Goal: Task Accomplishment & Management: Manage account settings

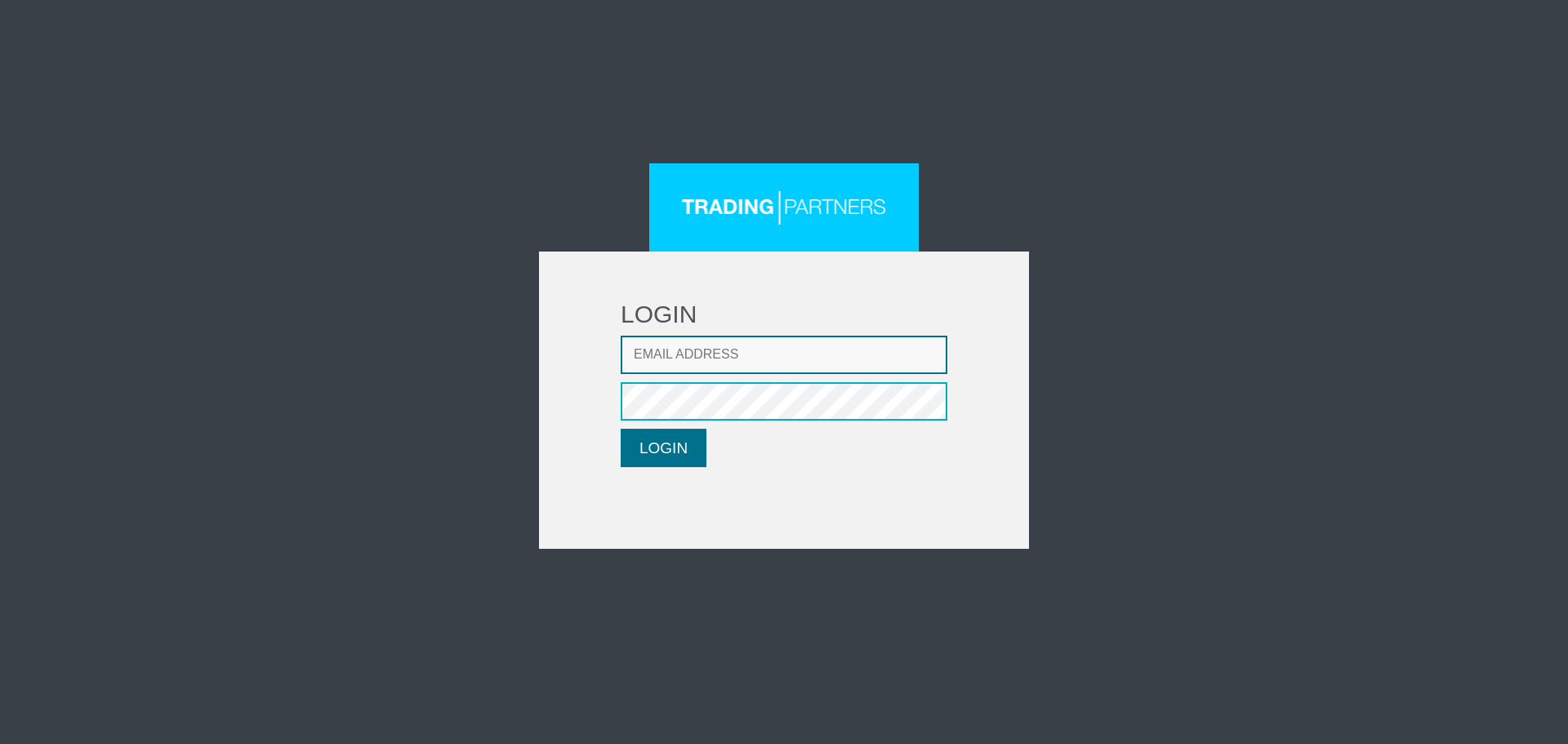
type input "LMatthaiou@fxcess.com"
click at [672, 448] on button "LOGIN" at bounding box center [663, 448] width 85 height 38
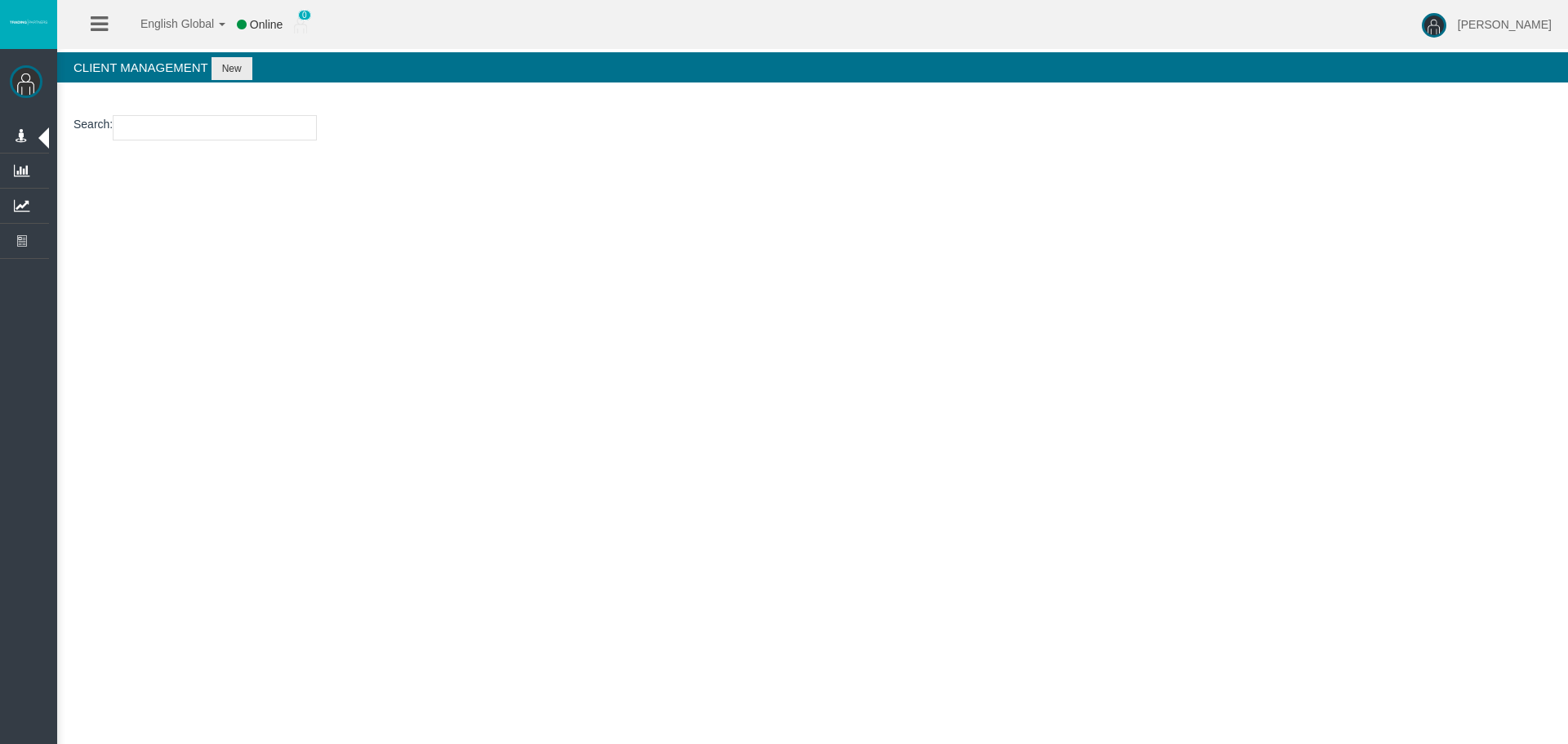
drag, startPoint x: 232, startPoint y: 156, endPoint x: 238, endPoint y: 136, distance: 20.9
click at [232, 156] on section "Search :" at bounding box center [812, 131] width 1511 height 66
click at [240, 128] on input "number" at bounding box center [215, 128] width 204 height 25
drag, startPoint x: 186, startPoint y: 115, endPoint x: 182, endPoint y: 128, distance: 13.6
click at [186, 115] on section "Search :" at bounding box center [812, 131] width 1511 height 66
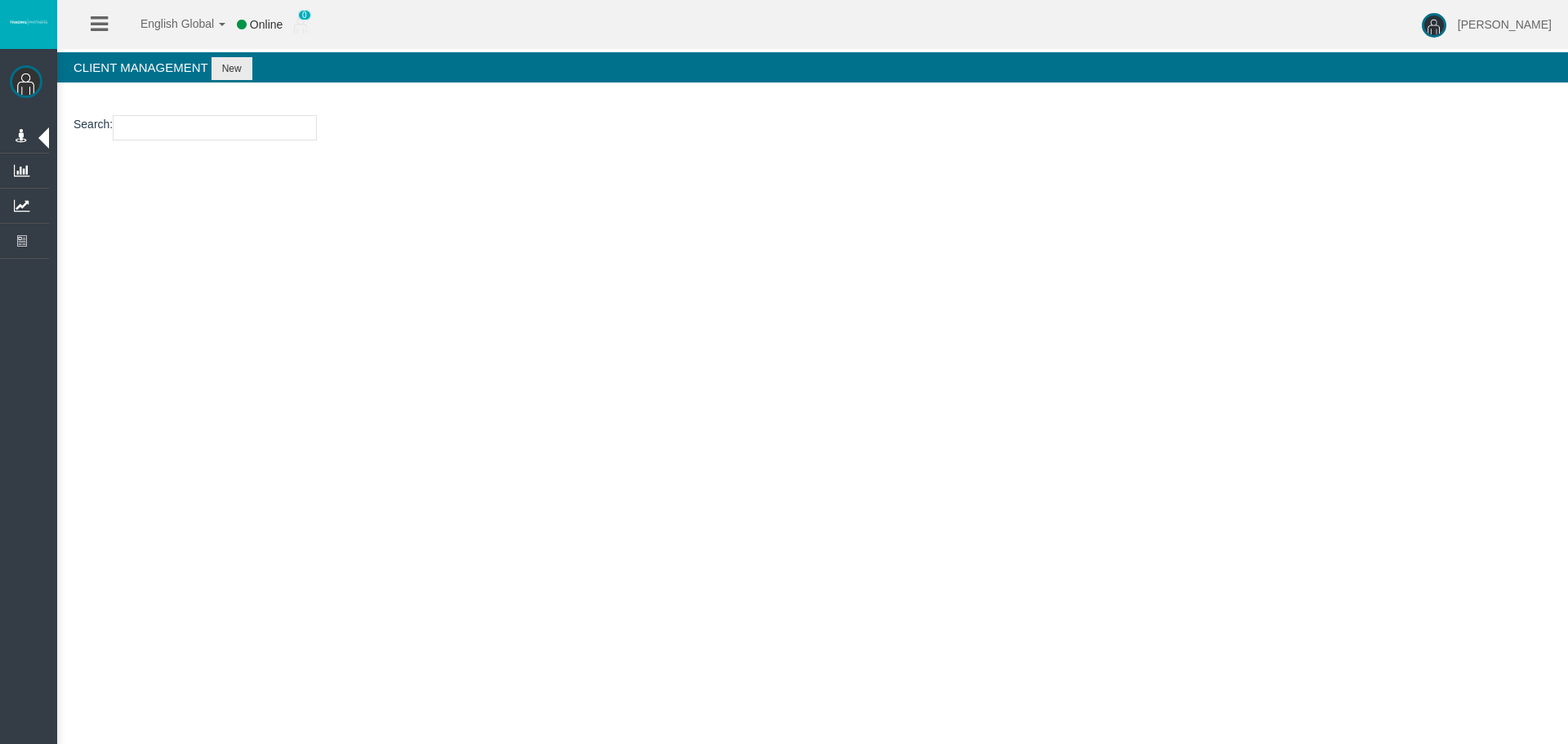
click at [182, 128] on input "number" at bounding box center [215, 128] width 204 height 25
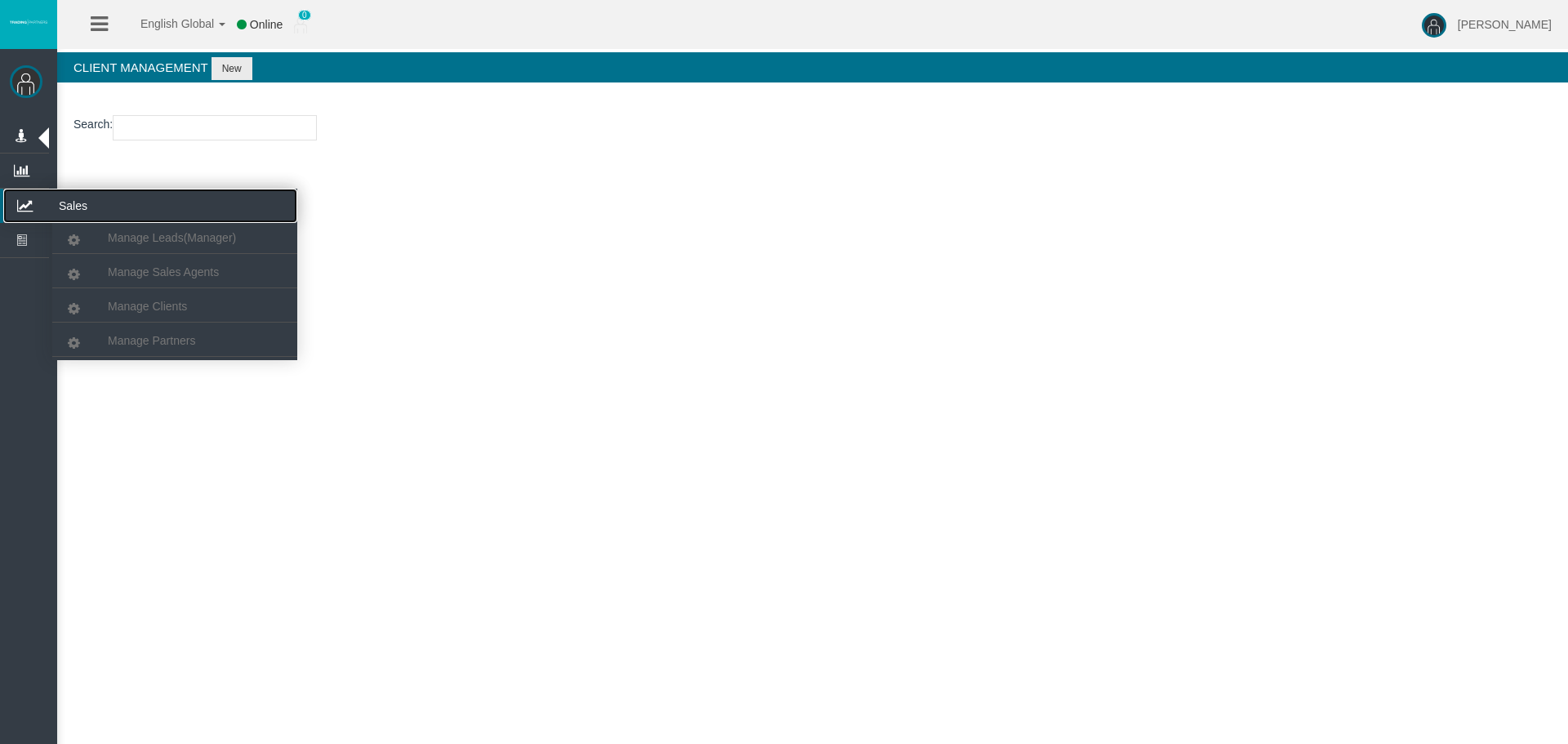
click at [28, 216] on icon at bounding box center [25, 205] width 44 height 34
click at [147, 341] on span "Manage Partners" at bounding box center [152, 341] width 87 height 13
click at [174, 128] on input "text" at bounding box center [215, 128] width 204 height 25
paste input "IBk2isr"
type input "IBk2isr"
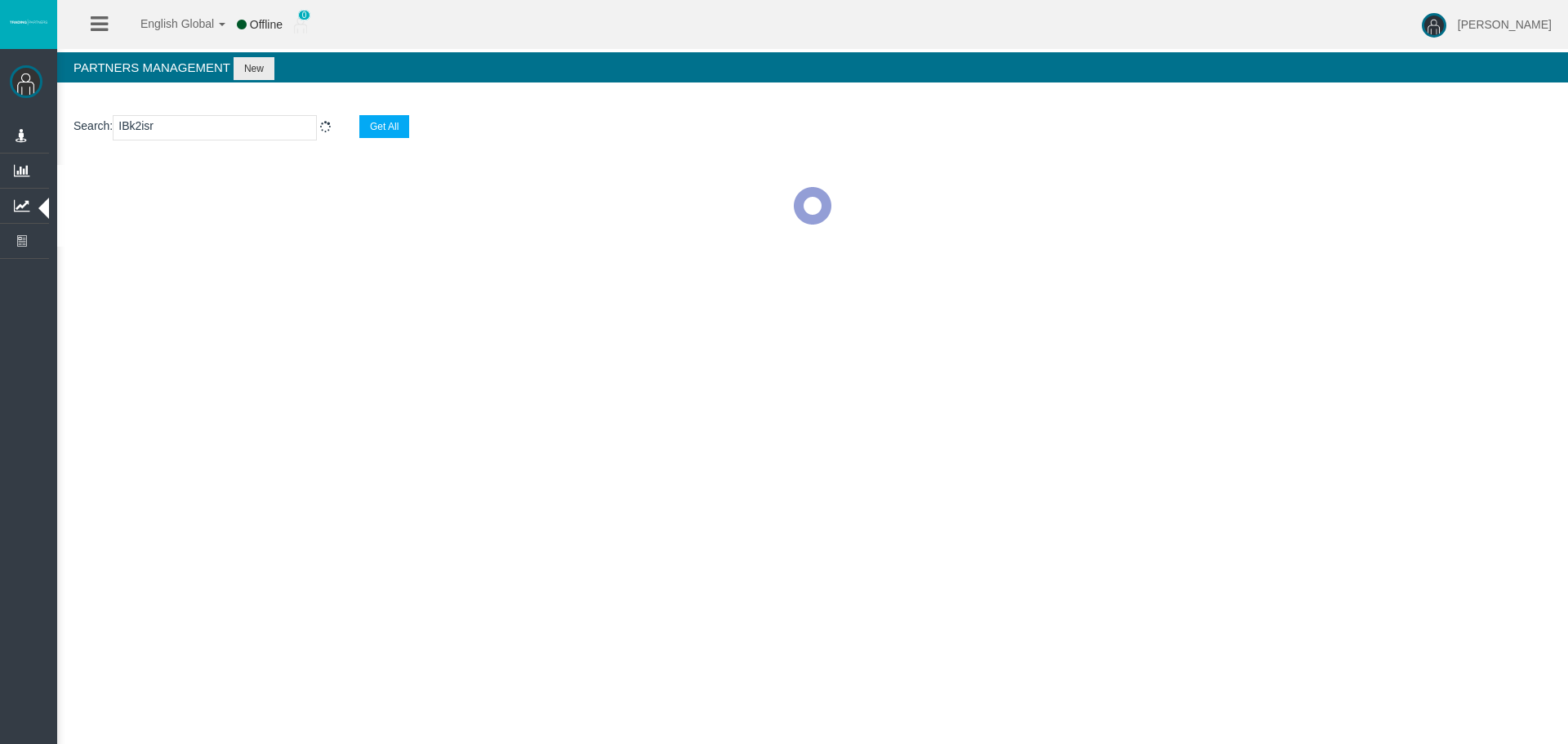
select select "25"
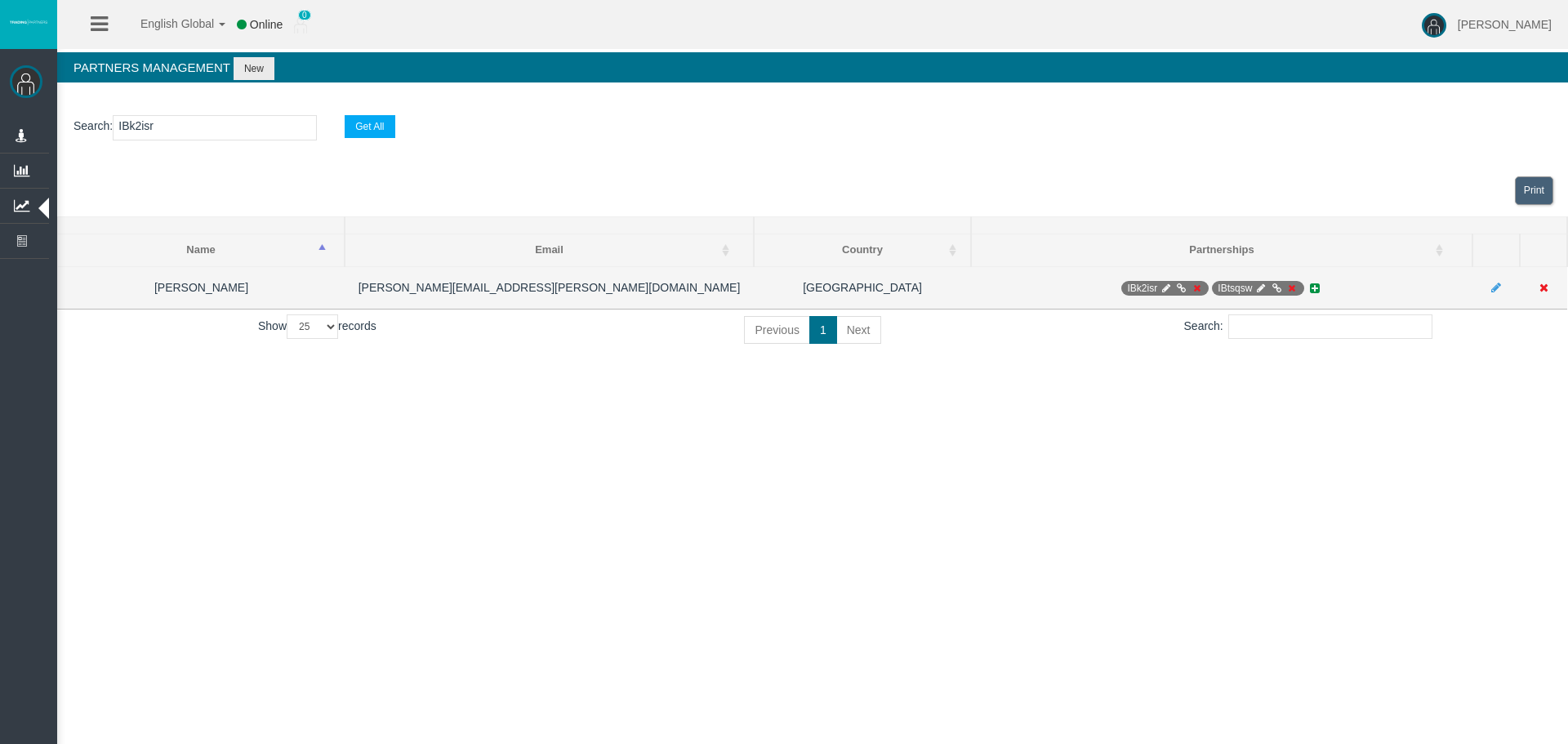
type input "IBk2isr"
click at [1163, 285] on icon at bounding box center [1165, 289] width 13 height 10
select select "0"
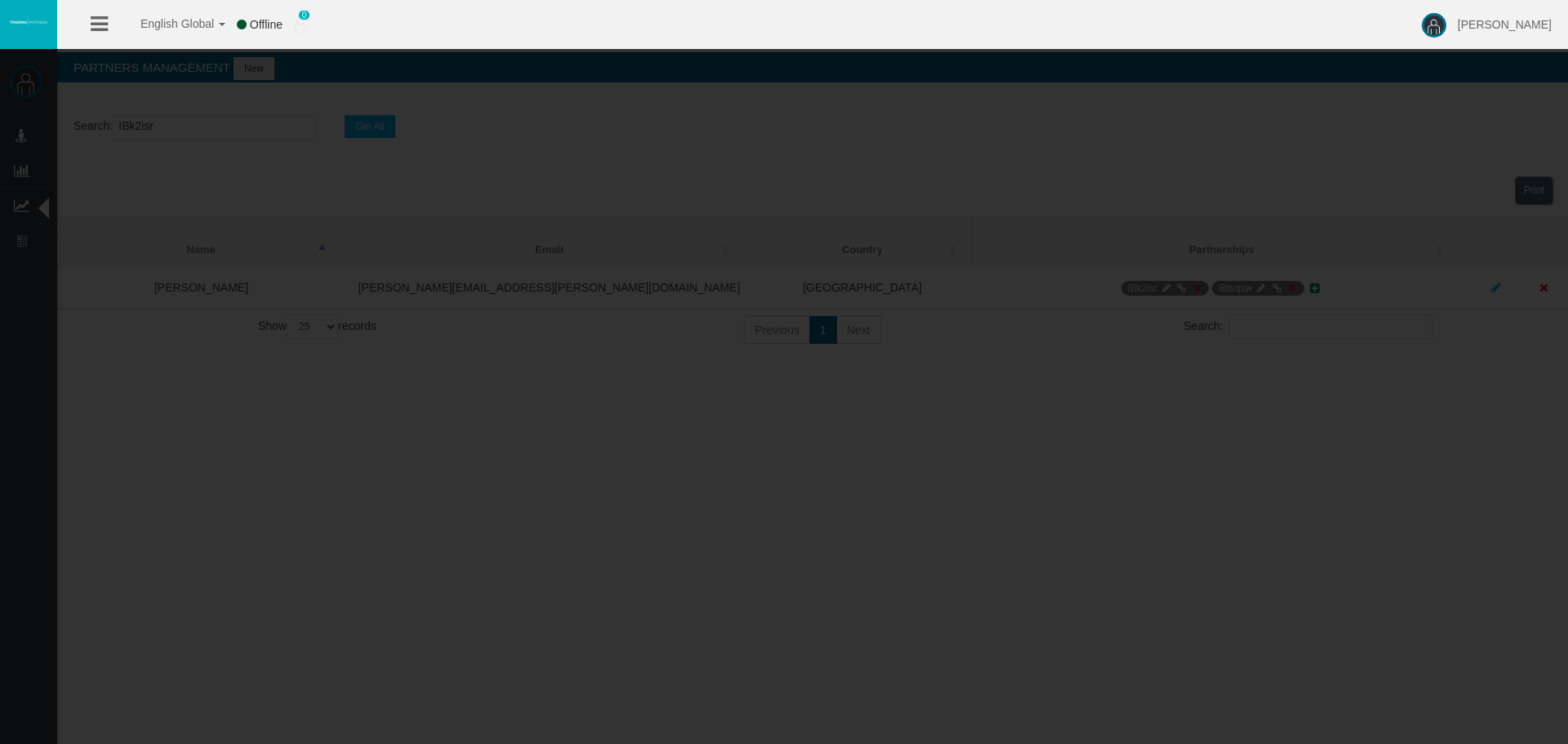
type input "IBk2isr"
type input "19268605"
select select "1"
type input "19268605"
select select "1"
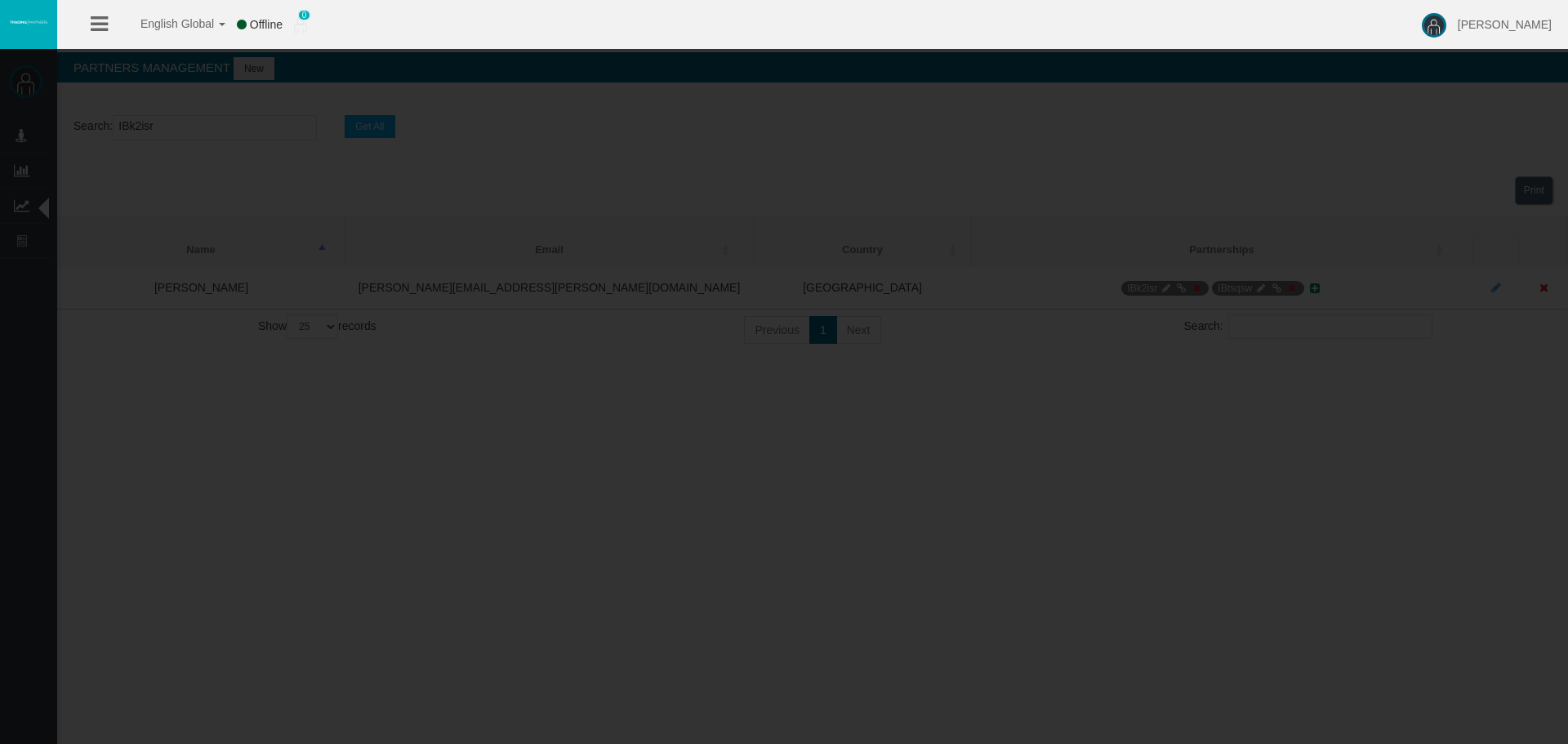
select select
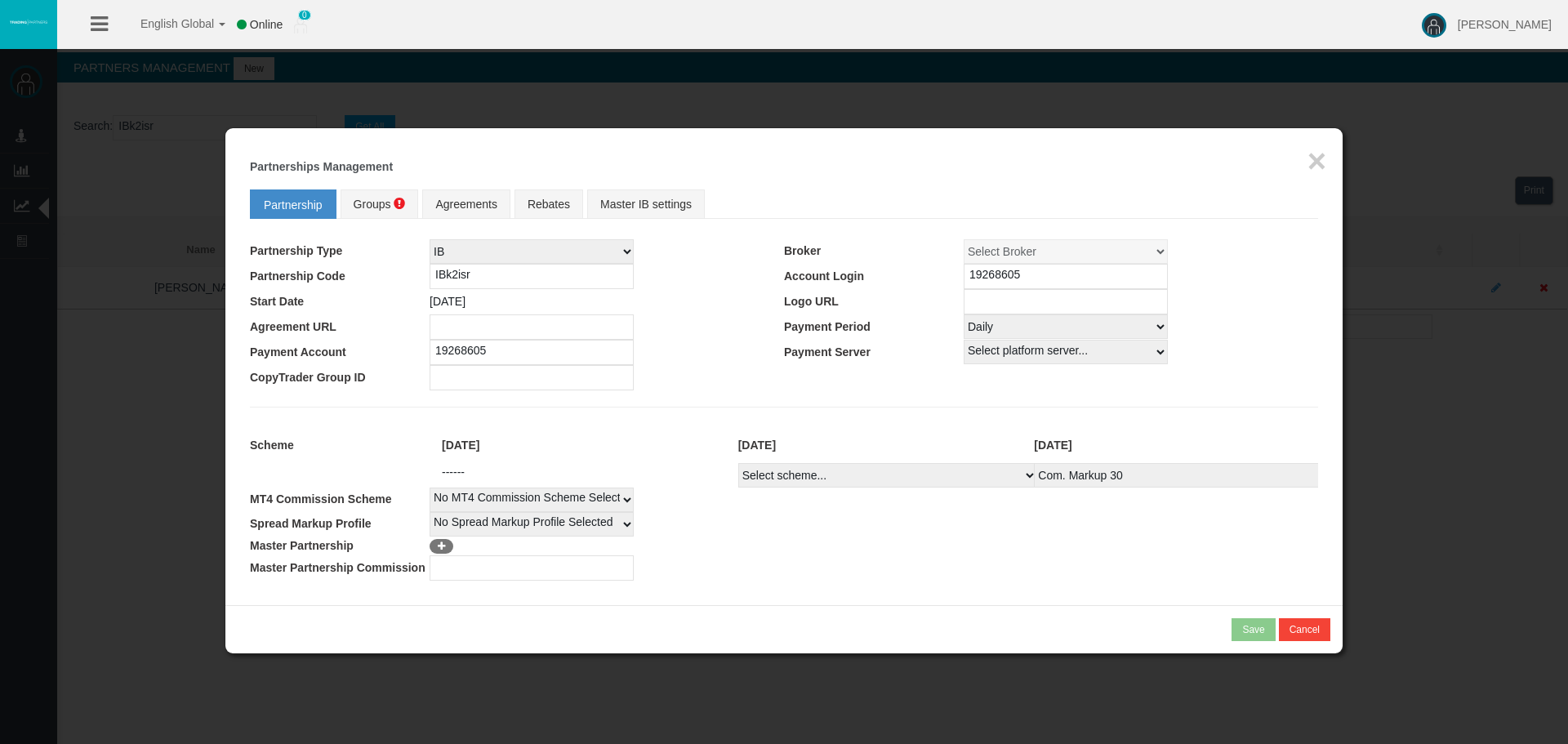
click at [907, 477] on select "Select scheme... Com. Markup 30 Master 18.20% Master Standard Spread (T4Trade) …" at bounding box center [887, 475] width 299 height 24
select select
click at [738, 463] on select "Select scheme... Com. Markup 30 Master 18.20% Master Standard Spread (T4Trade) …" at bounding box center [887, 475] width 299 height 24
select select
click at [846, 377] on td at bounding box center [1051, 377] width 534 height 25
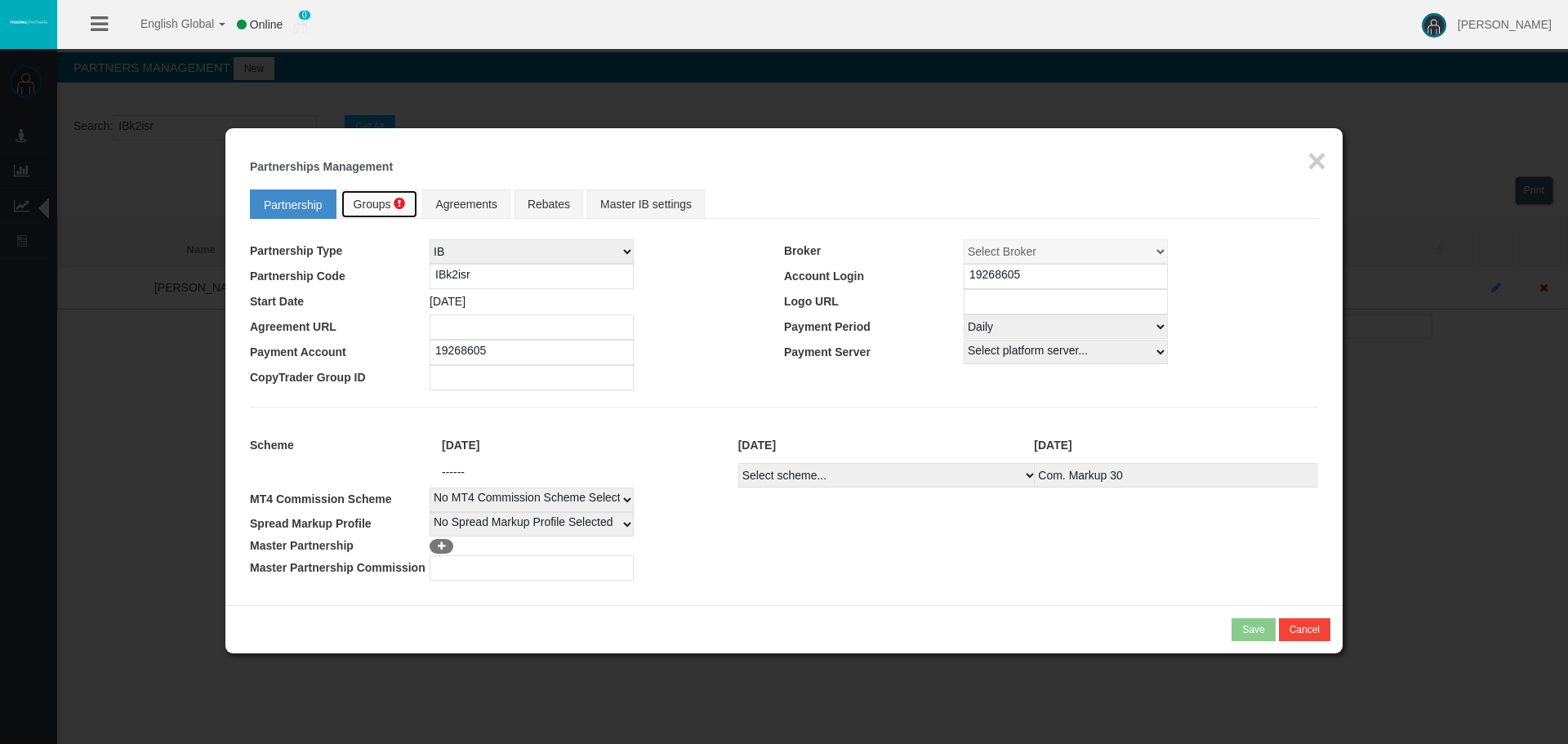
click at [398, 216] on link "Groups" at bounding box center [380, 203] width 79 height 29
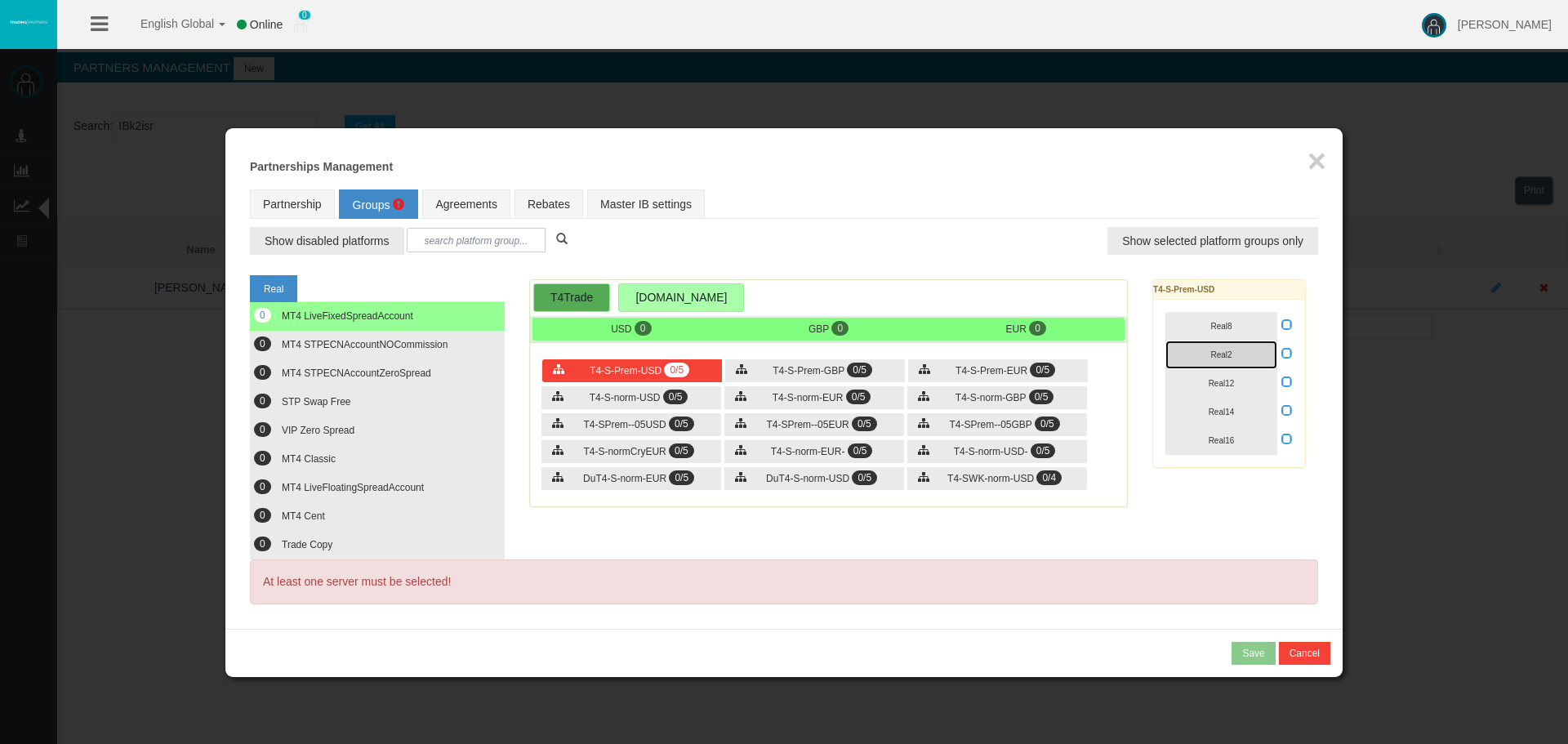
click at [1192, 351] on button "Real2" at bounding box center [1221, 355] width 112 height 28
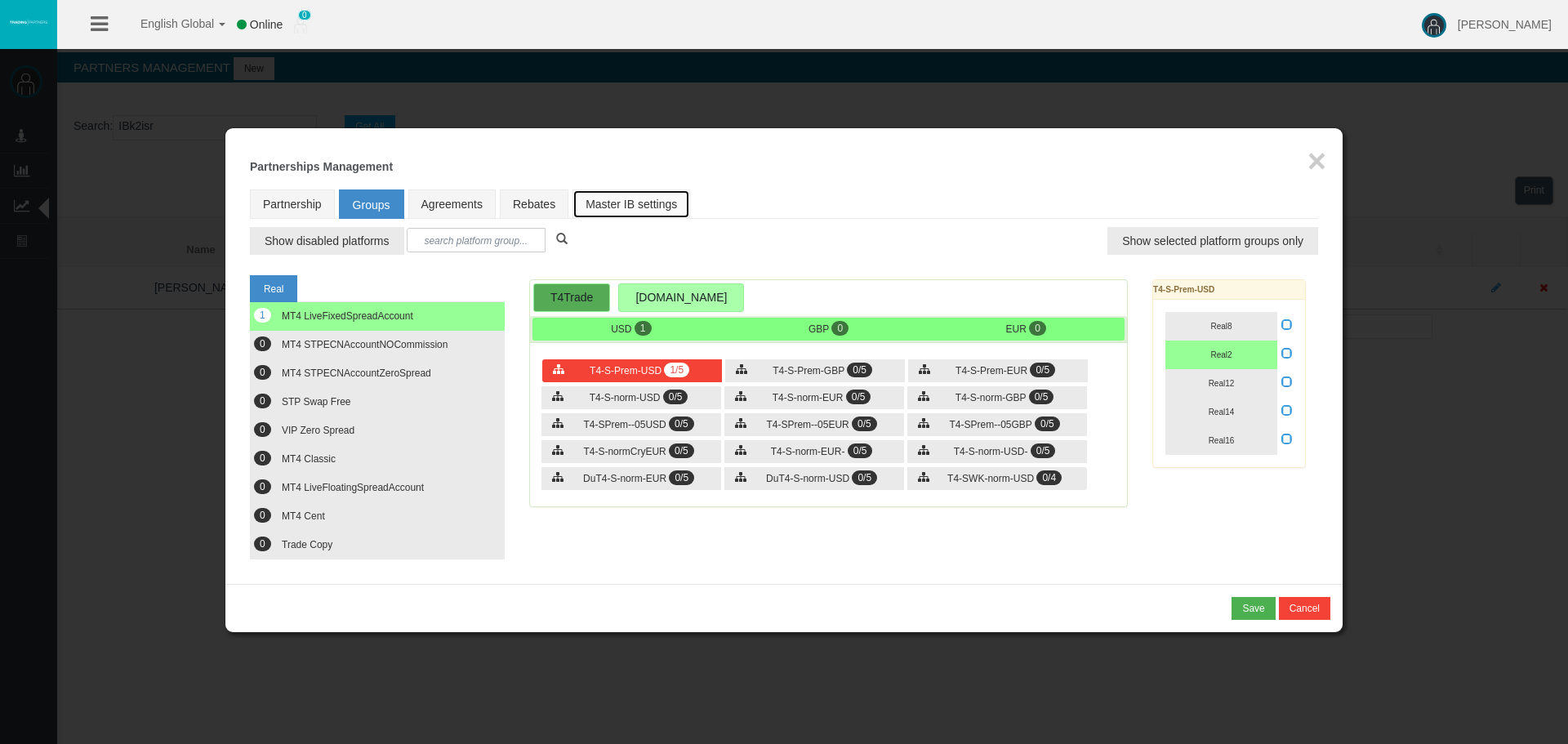
click at [673, 199] on link "Master IB settings" at bounding box center [631, 203] width 117 height 29
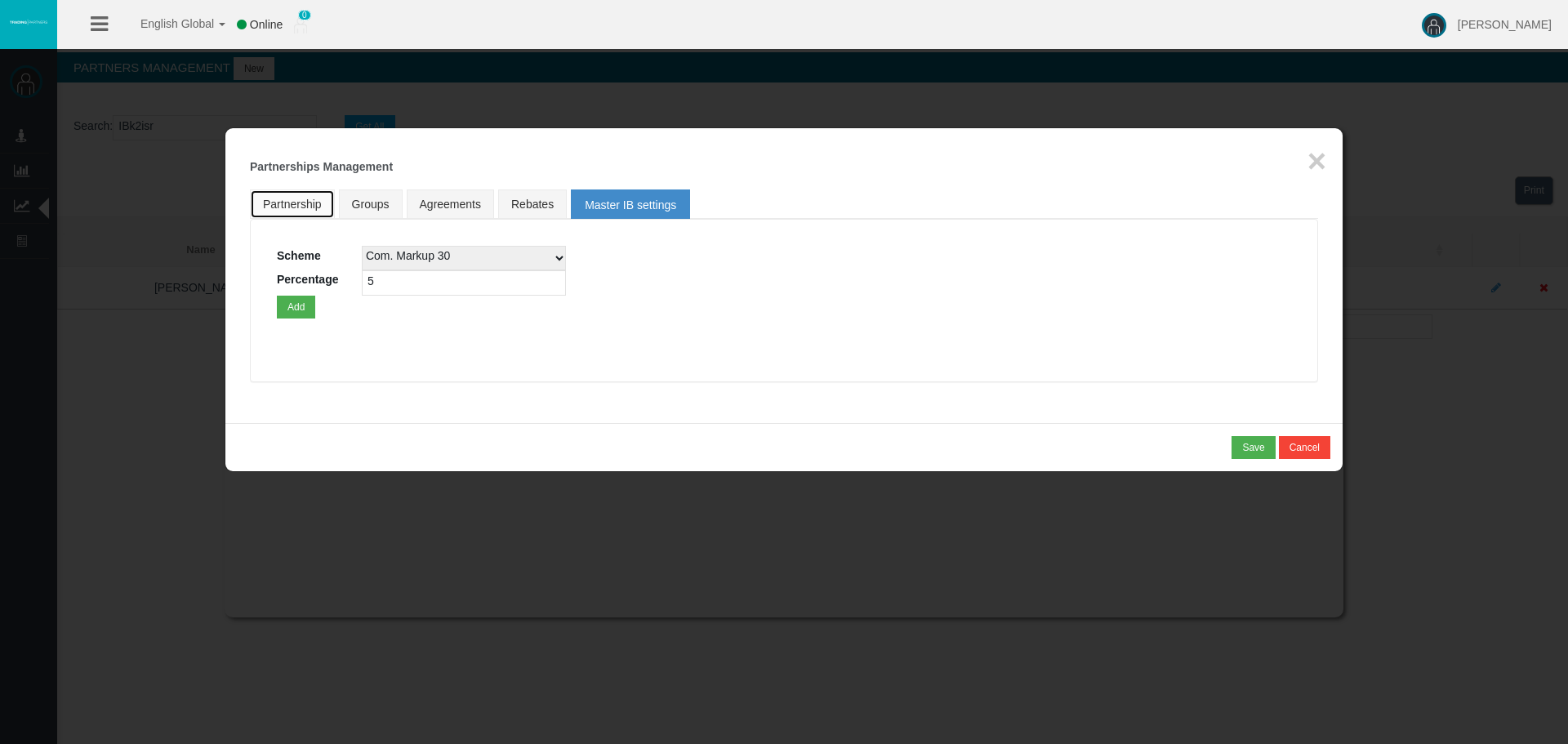
click at [301, 189] on link "Partnership" at bounding box center [292, 203] width 85 height 29
select select "1"
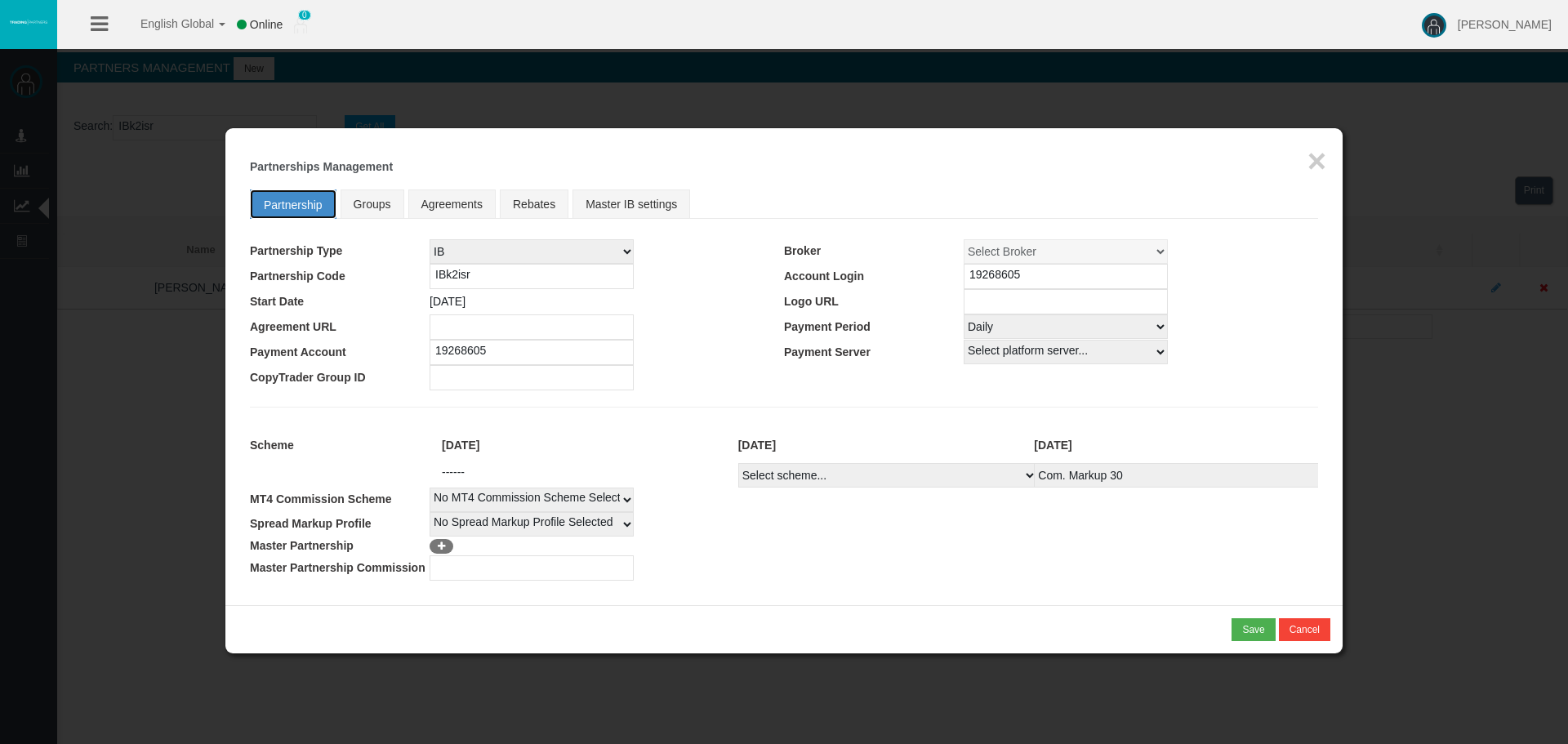
select select
select select "1"
select select
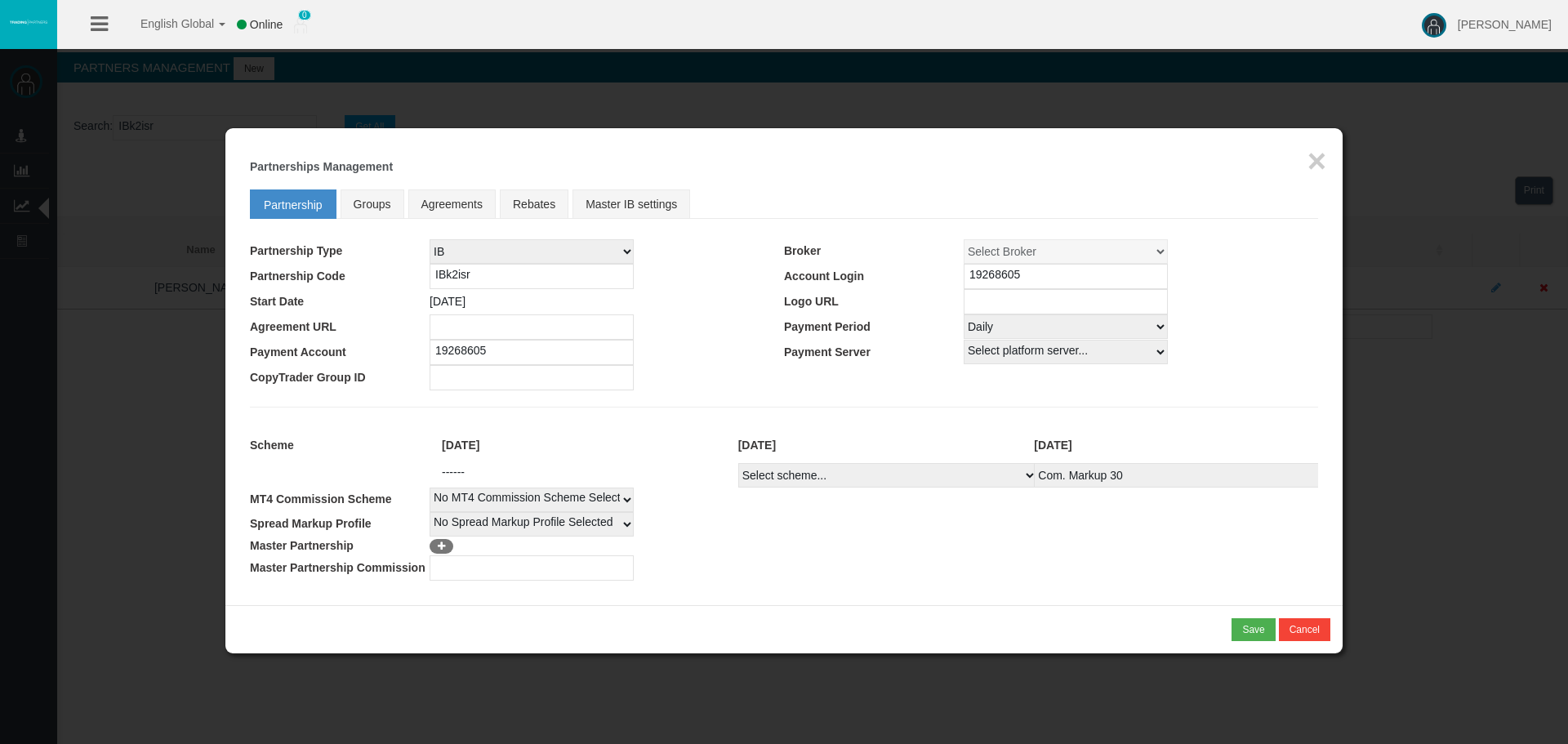
click at [1329, 146] on div "Loading... × Partnerships Management Partnership Groups Agreements Rebates Mast…" at bounding box center [784, 367] width 1118 height 477
click at [395, 206] on link "Groups" at bounding box center [373, 203] width 64 height 29
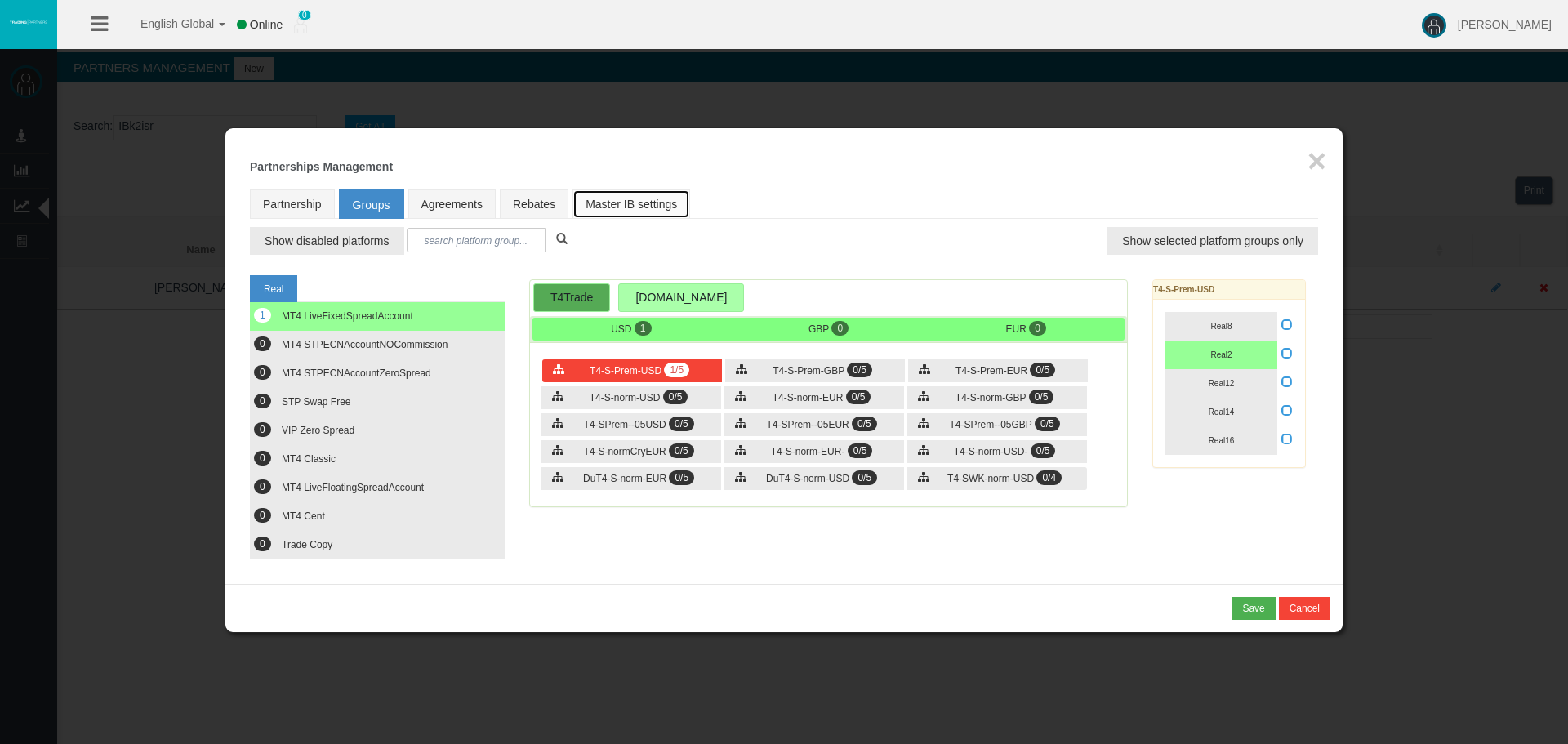
click at [622, 203] on link "Master IB settings" at bounding box center [631, 203] width 117 height 29
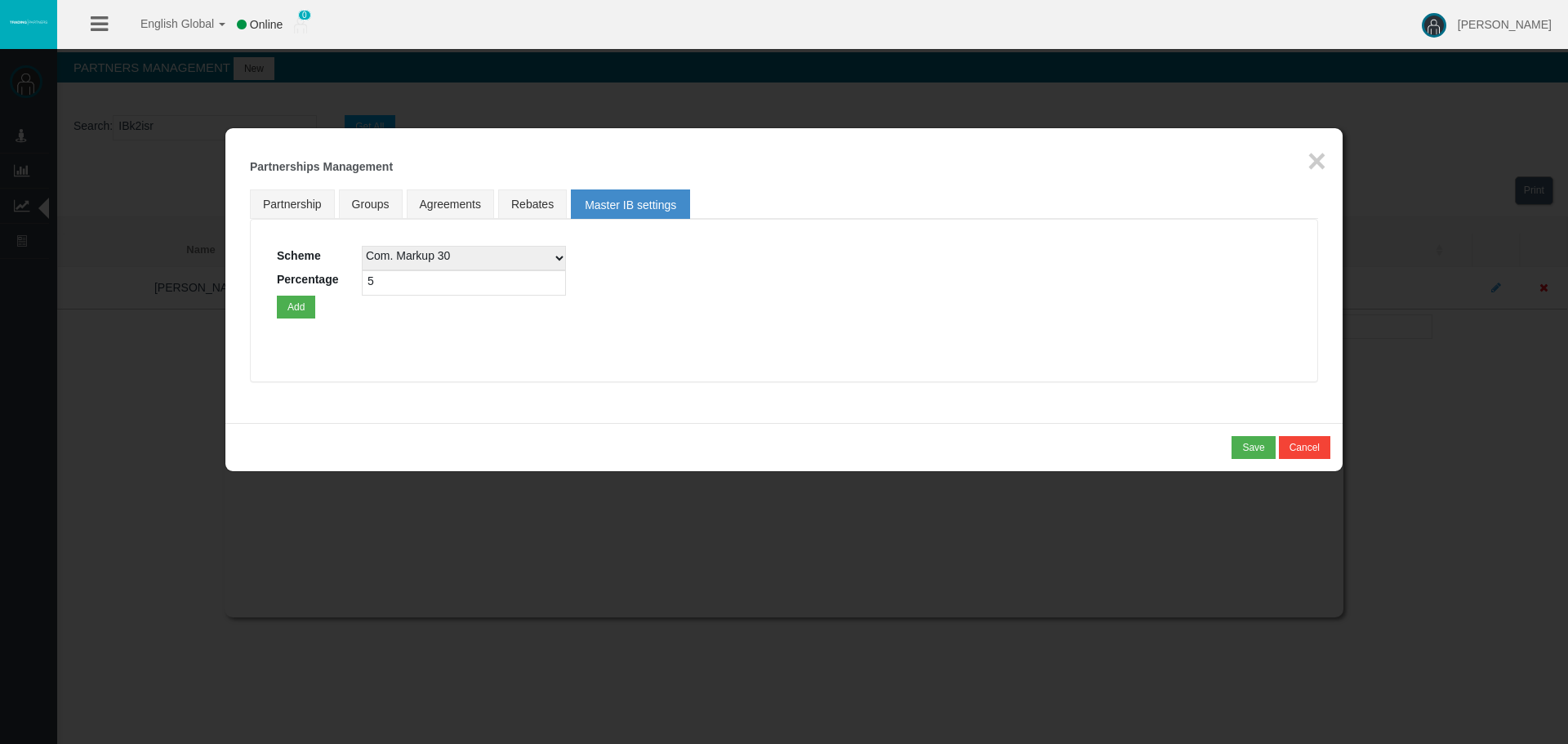
click at [532, 261] on select "Com. Markup 30 Master 18.20% Master Standard Spread (T4Trade) Pro Spread (T4Tra…" at bounding box center [464, 258] width 204 height 24
select select
click at [362, 246] on select "Com. Markup 30 Master 18.20% Master Standard Spread (T4Trade) Pro Spread (T4Tra…" at bounding box center [464, 258] width 204 height 24
click at [209, 262] on body "English Global 简体中文 English Global 日本語 한국어 Online 0 [PERSON_NAME] Help Log Out …" at bounding box center [784, 372] width 1568 height 744
type input "100"
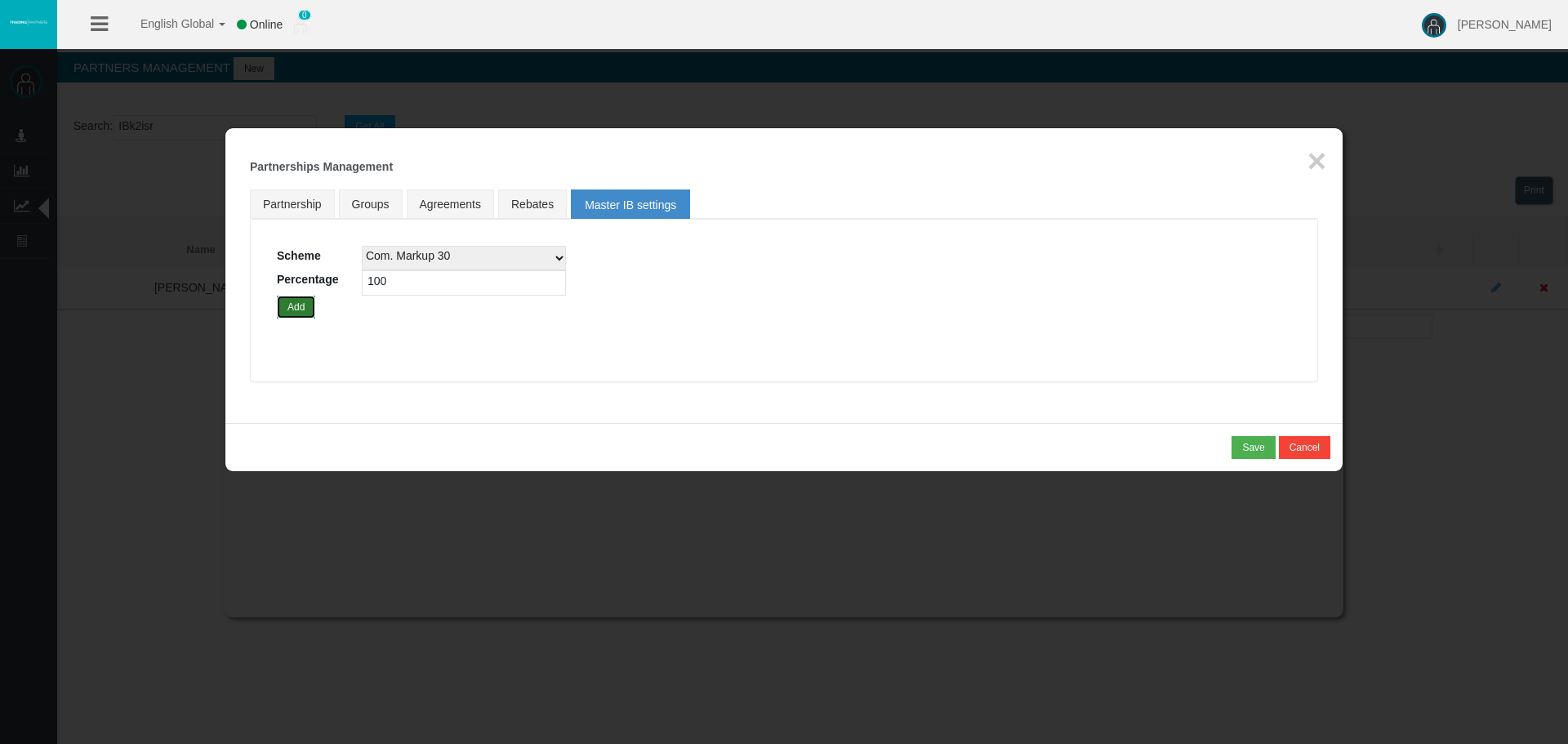
click at [294, 310] on button "Add" at bounding box center [296, 306] width 39 height 23
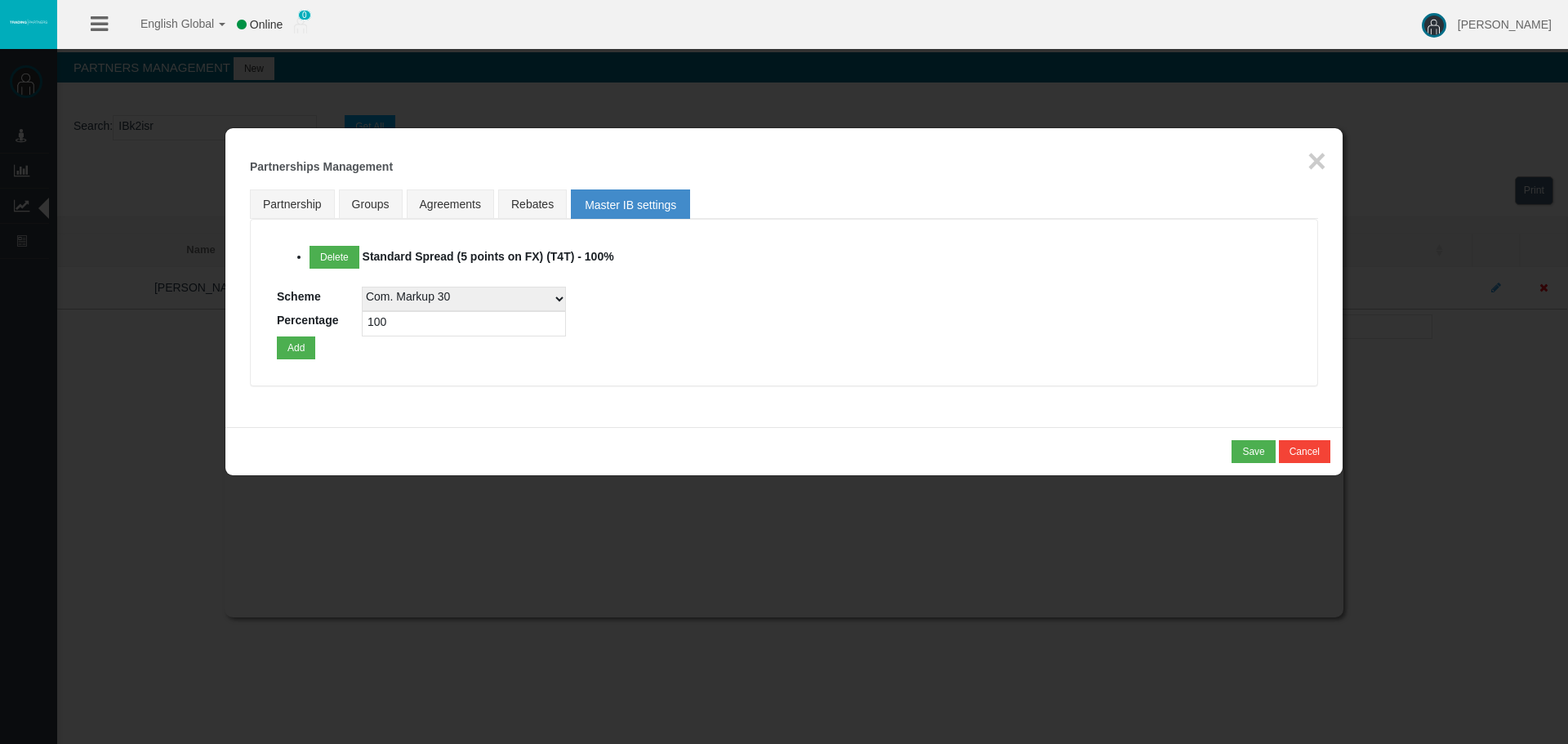
click at [970, 258] on li "Delete Standard Spread (5 points on FX) (T4T) - 100%" at bounding box center [800, 262] width 982 height 33
click at [376, 194] on link "Groups" at bounding box center [371, 203] width 64 height 29
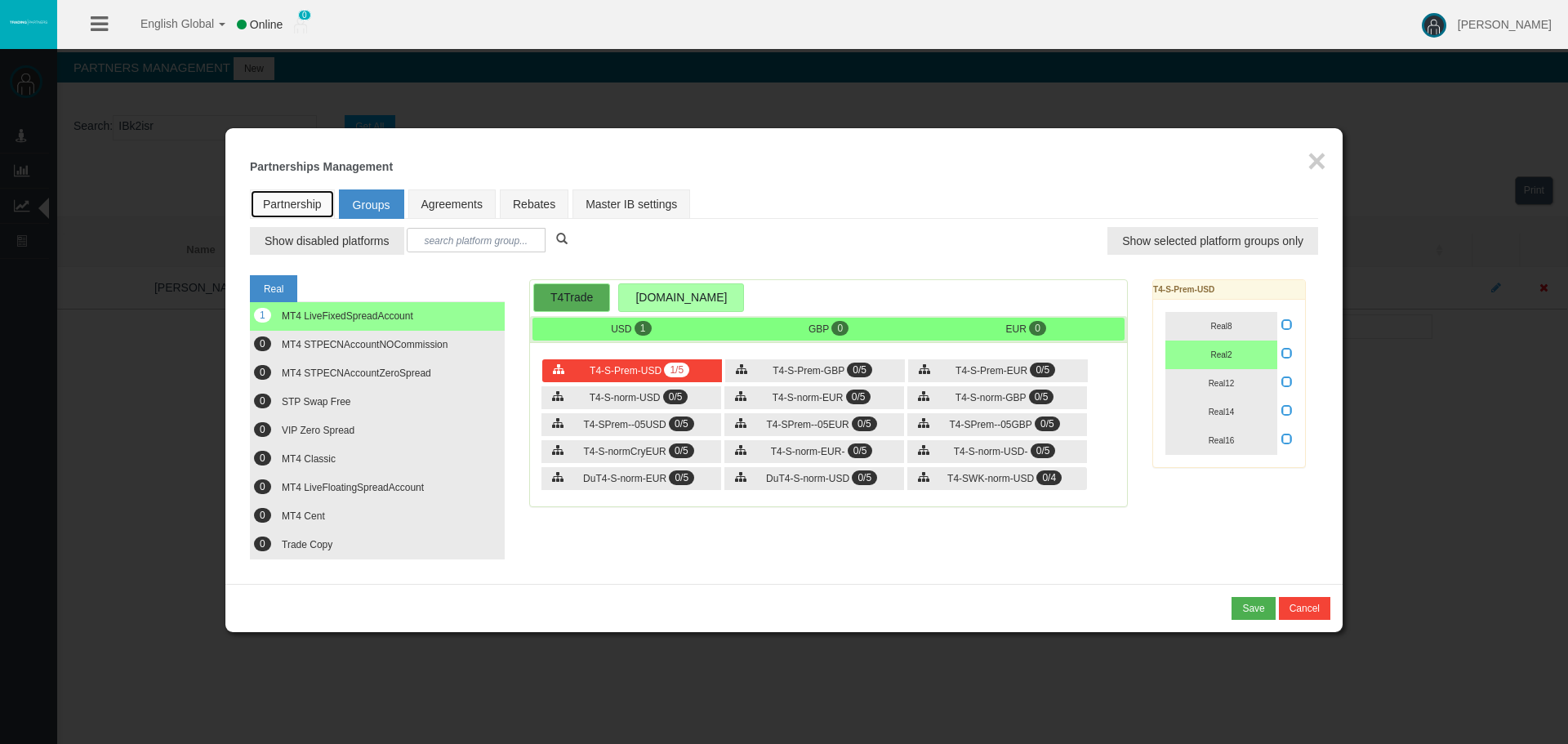
click at [270, 204] on link "Partnership" at bounding box center [292, 203] width 85 height 29
select select "1"
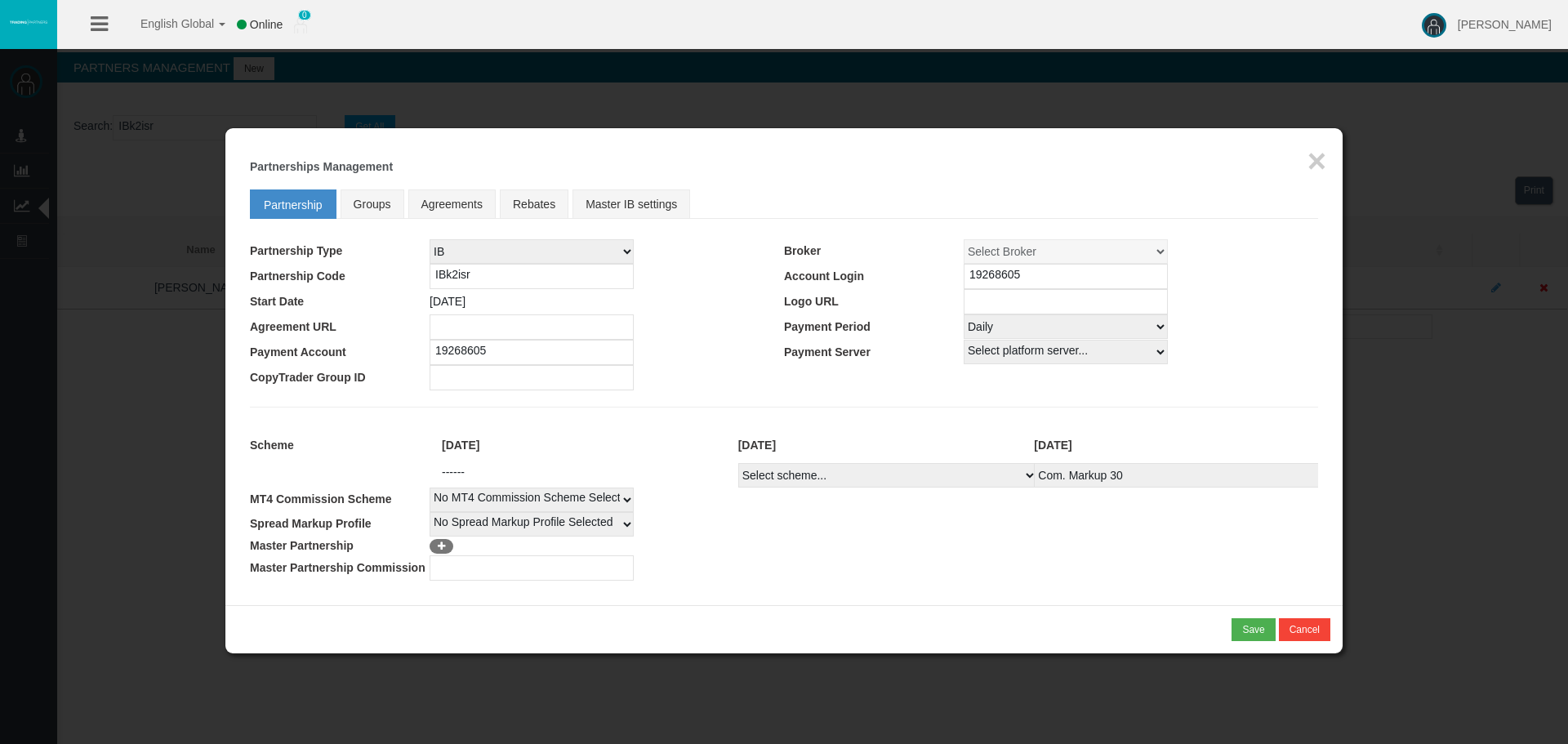
click at [1156, 559] on td at bounding box center [873, 567] width 888 height 25
click at [1252, 619] on button "Save" at bounding box center [1253, 629] width 44 height 23
click at [1261, 629] on div "Confirm" at bounding box center [1247, 629] width 34 height 15
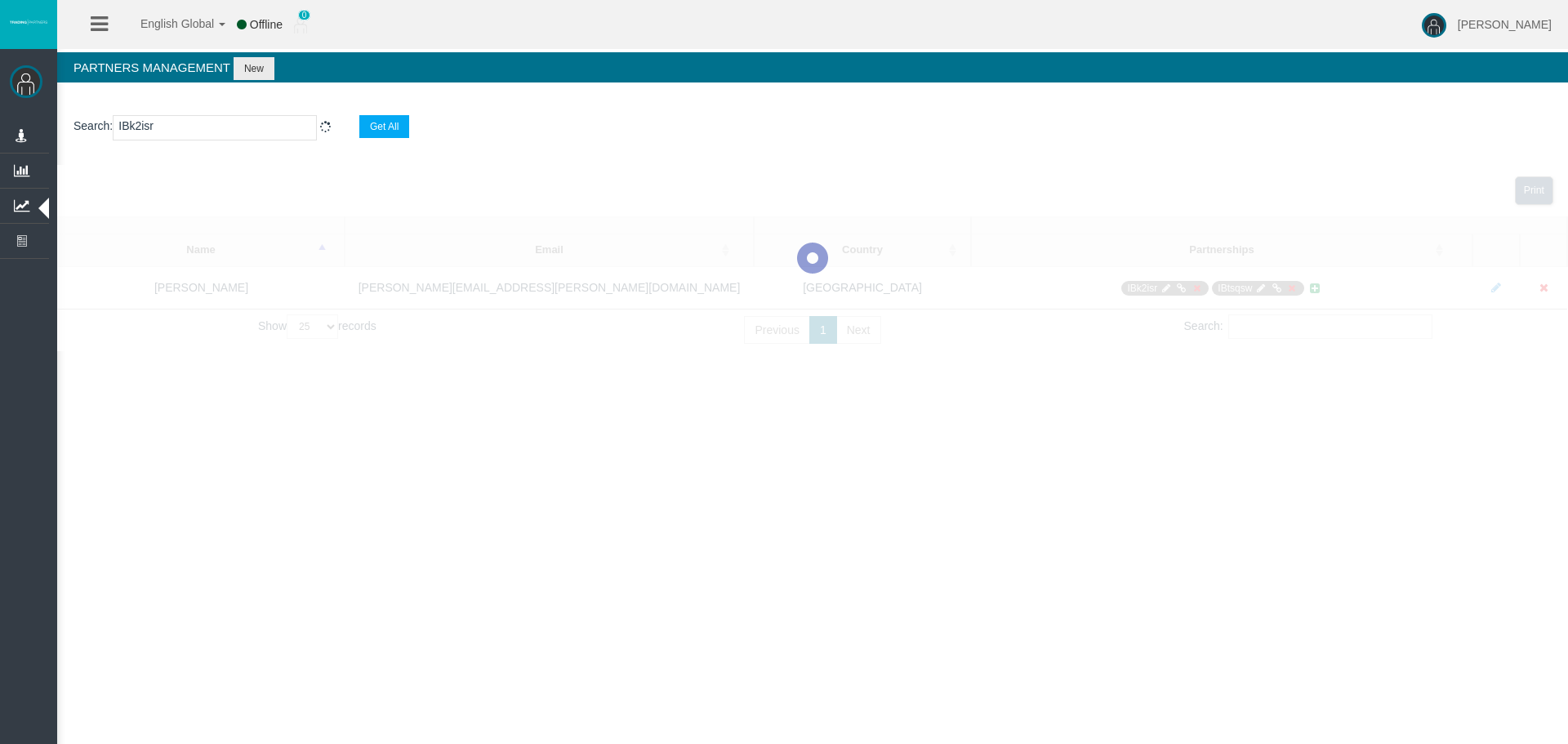
click at [1164, 548] on div "English Global 简体中文 English Global 日本語 한국어 Offline 0 [PERSON_NAME] Help Log Out…" at bounding box center [784, 372] width 1568 height 744
click at [906, 582] on div "English Global 简体中文 English Global 日本語 한국어 Offline 0 [PERSON_NAME] Help Log Out…" at bounding box center [784, 372] width 1568 height 744
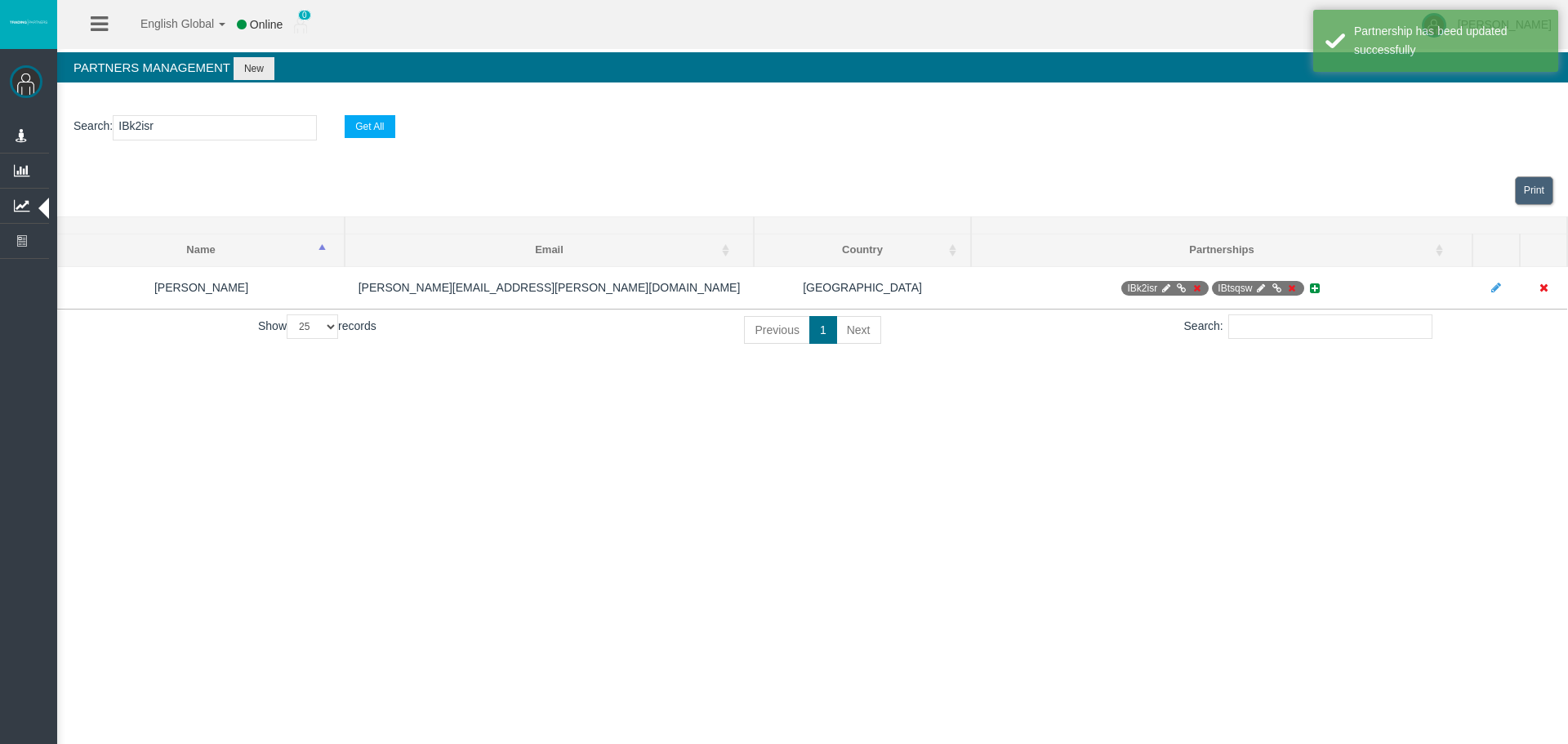
drag, startPoint x: 1026, startPoint y: 434, endPoint x: 1273, endPoint y: 487, distance: 252.6
click at [1028, 434] on div "English Global 简体中文 English Global 日本語 한국어 Online 0 [PERSON_NAME] Help Log Out …" at bounding box center [784, 372] width 1568 height 744
click at [1273, 487] on div "English Global 简体中文 English Global 日本語 한국어 Online 0 [PERSON_NAME] Help Log Out …" at bounding box center [784, 372] width 1568 height 744
click at [1128, 115] on section "Search : IBk2isr Get All" at bounding box center [812, 131] width 1511 height 66
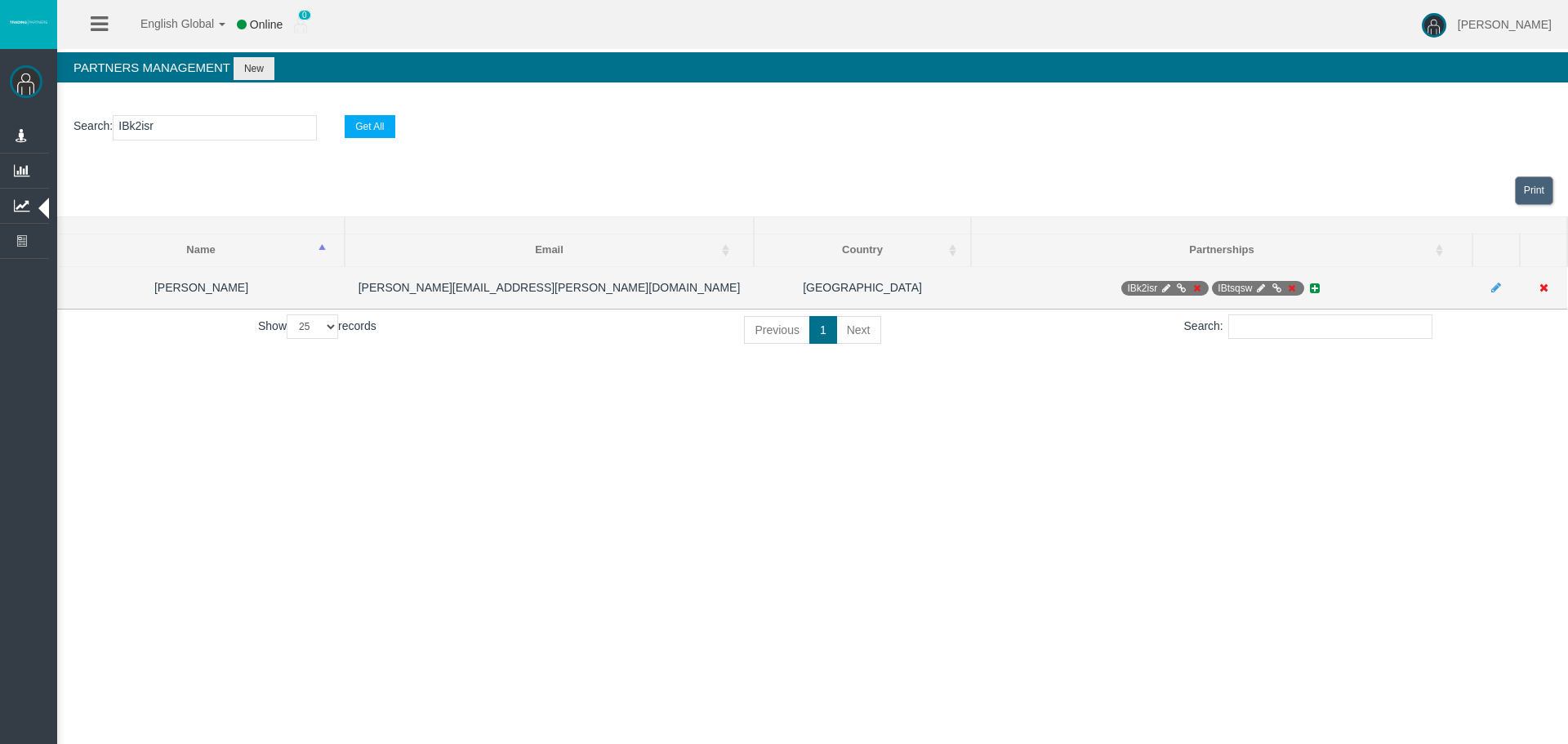
drag, startPoint x: 1315, startPoint y: 525, endPoint x: 1251, endPoint y: 290, distance: 243.6
click at [1314, 506] on div "English Global 简体中文 English Global 日本語 한국어 Online 0 [PERSON_NAME] Help Log Out …" at bounding box center [784, 372] width 1568 height 744
click at [1165, 282] on span "IBk2isr" at bounding box center [1165, 289] width 87 height 15
click at [1174, 286] on span "IBk2isr" at bounding box center [1165, 289] width 87 height 15
click at [1173, 284] on span "IBk2isr" at bounding box center [1165, 289] width 87 height 15
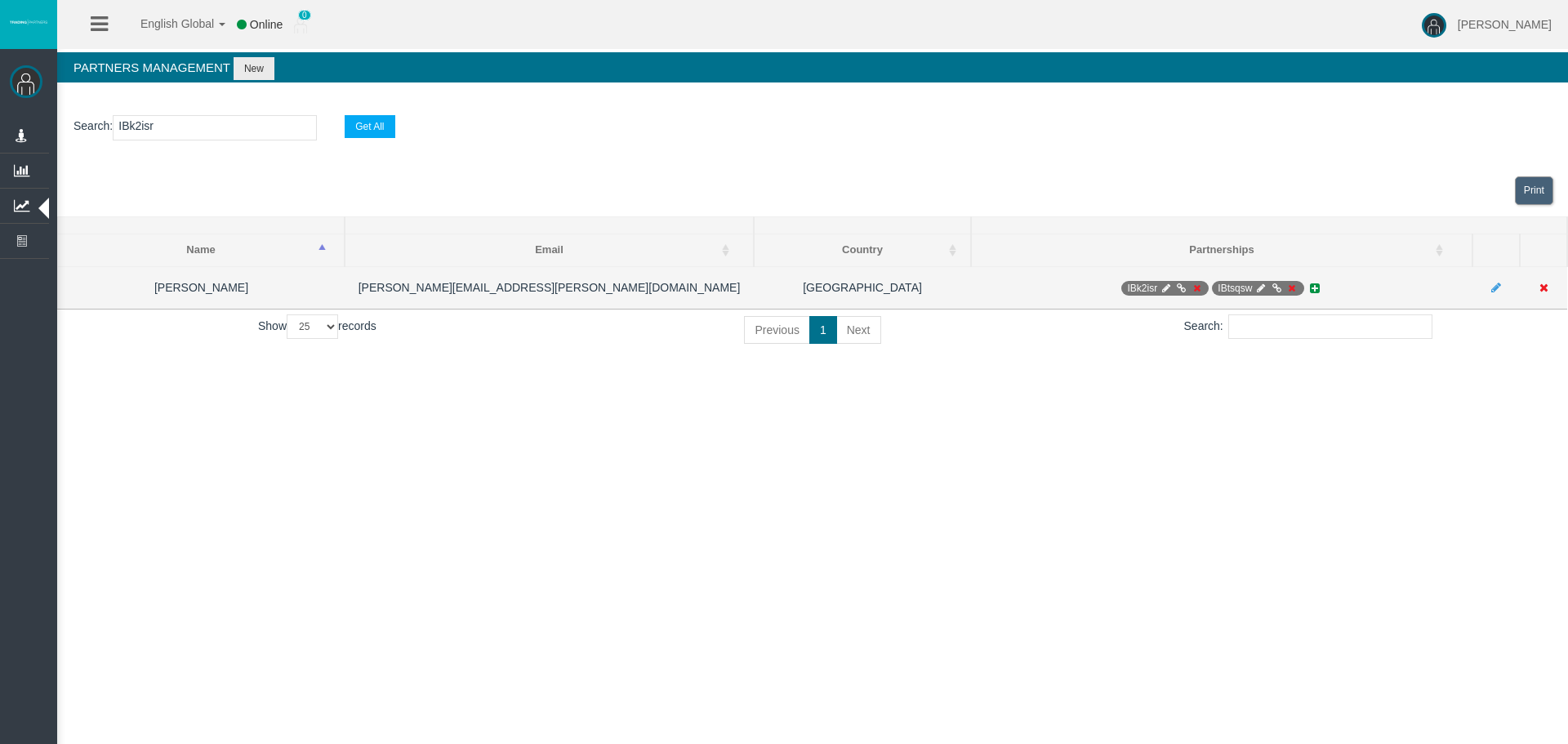
click at [1170, 285] on icon at bounding box center [1165, 289] width 13 height 10
select select "1"
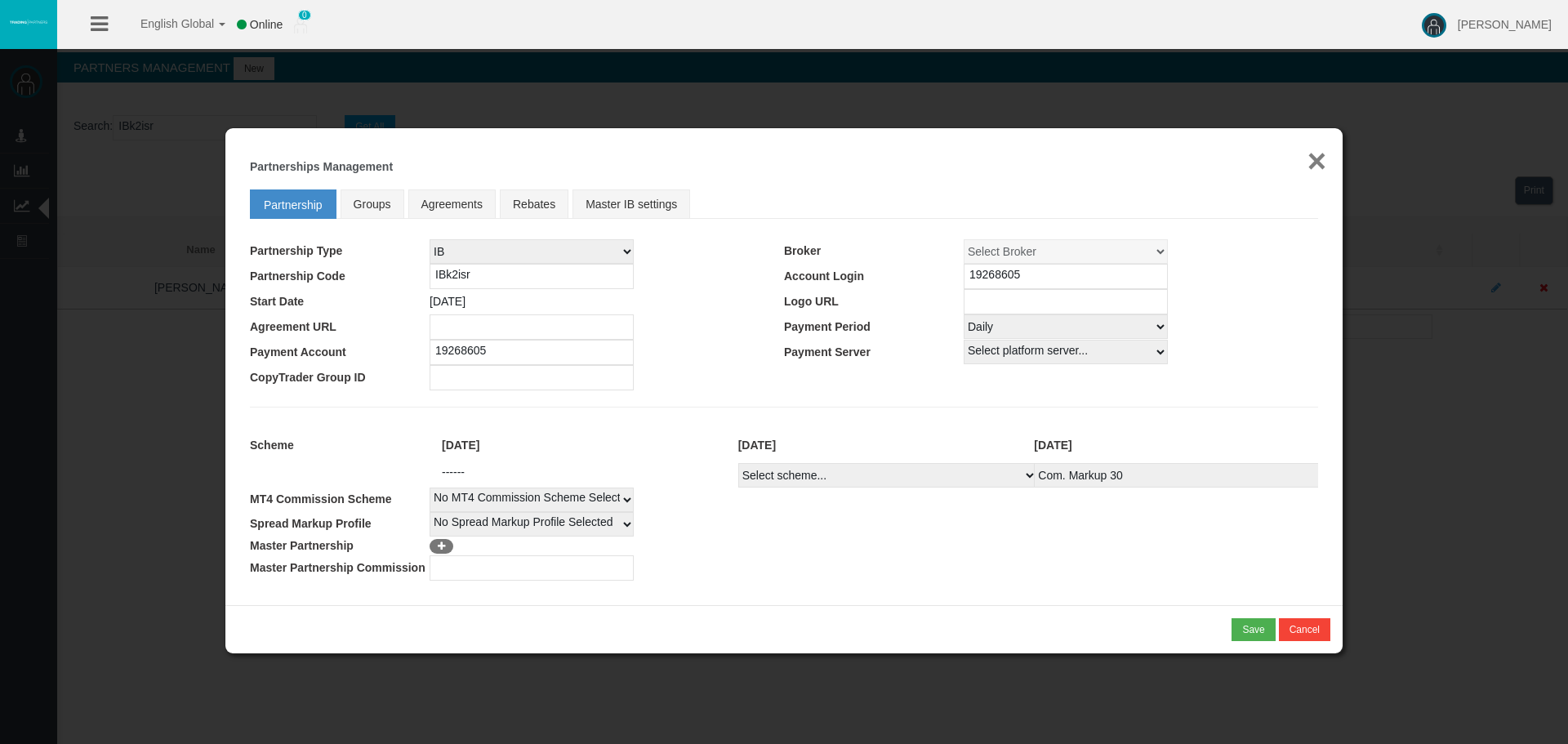
click at [1312, 172] on button "×" at bounding box center [1317, 161] width 18 height 33
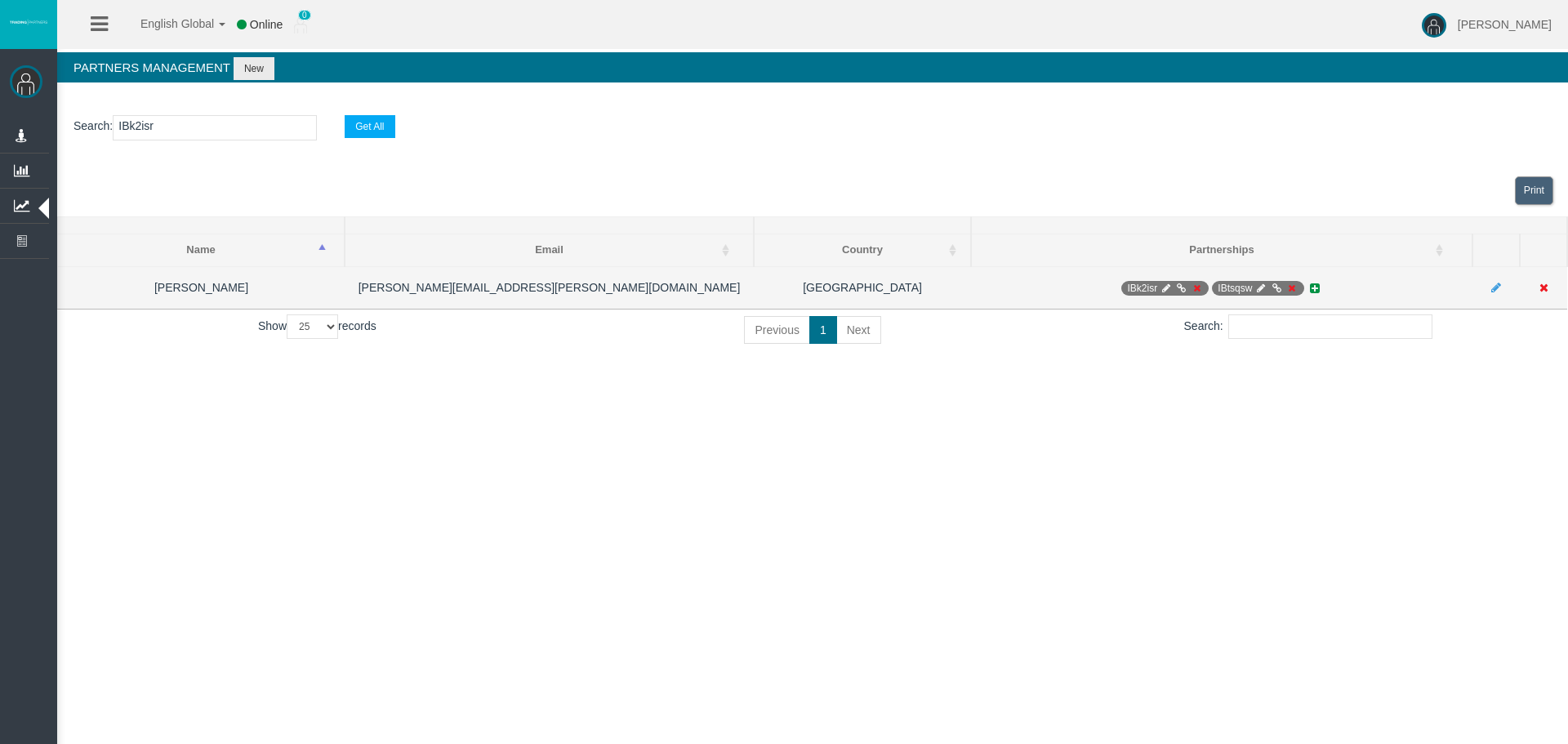
click at [1261, 287] on icon at bounding box center [1262, 289] width 13 height 10
select select "0"
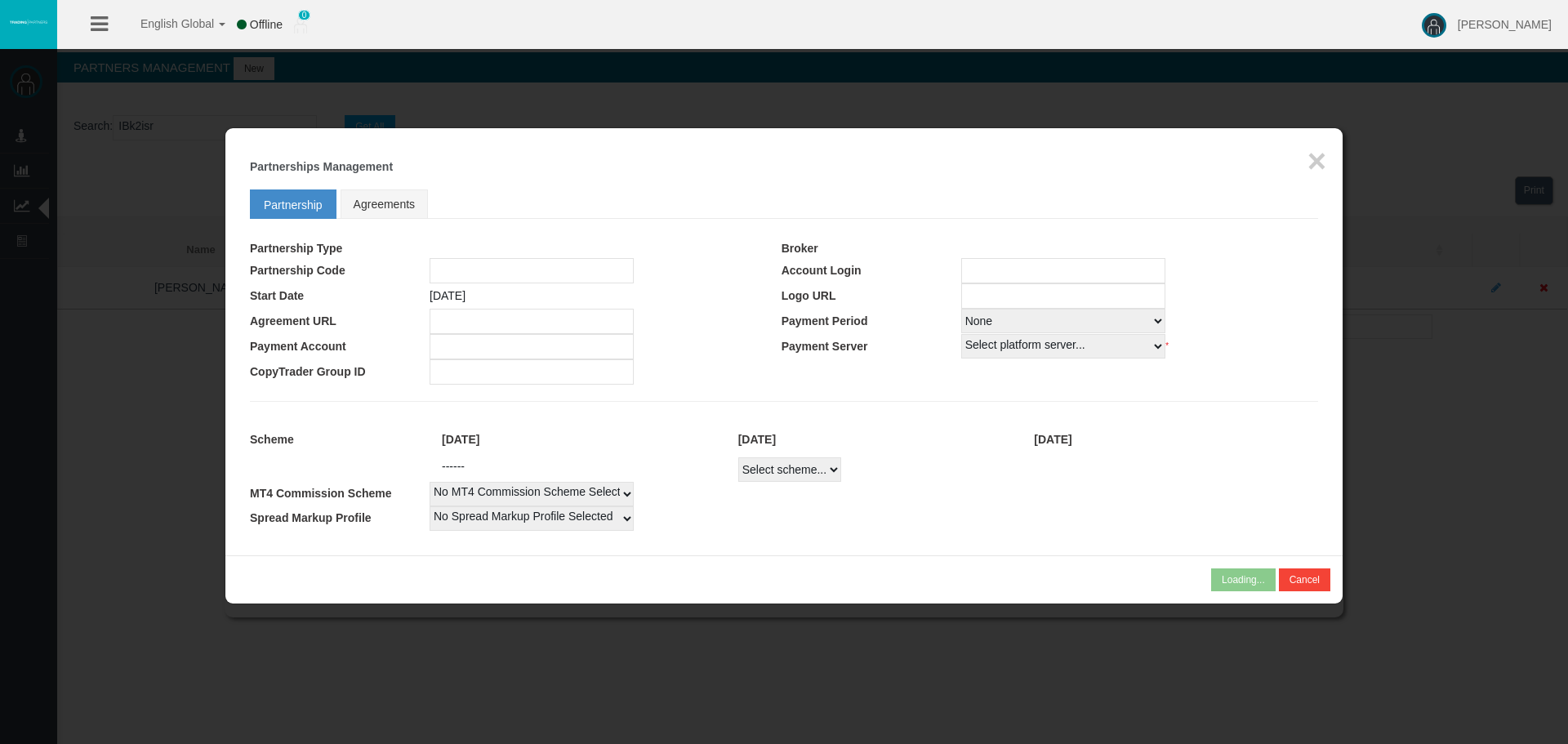
type input "IBtsqsw"
type input "19268606"
select select "1"
type input "19268606"
select select "1"
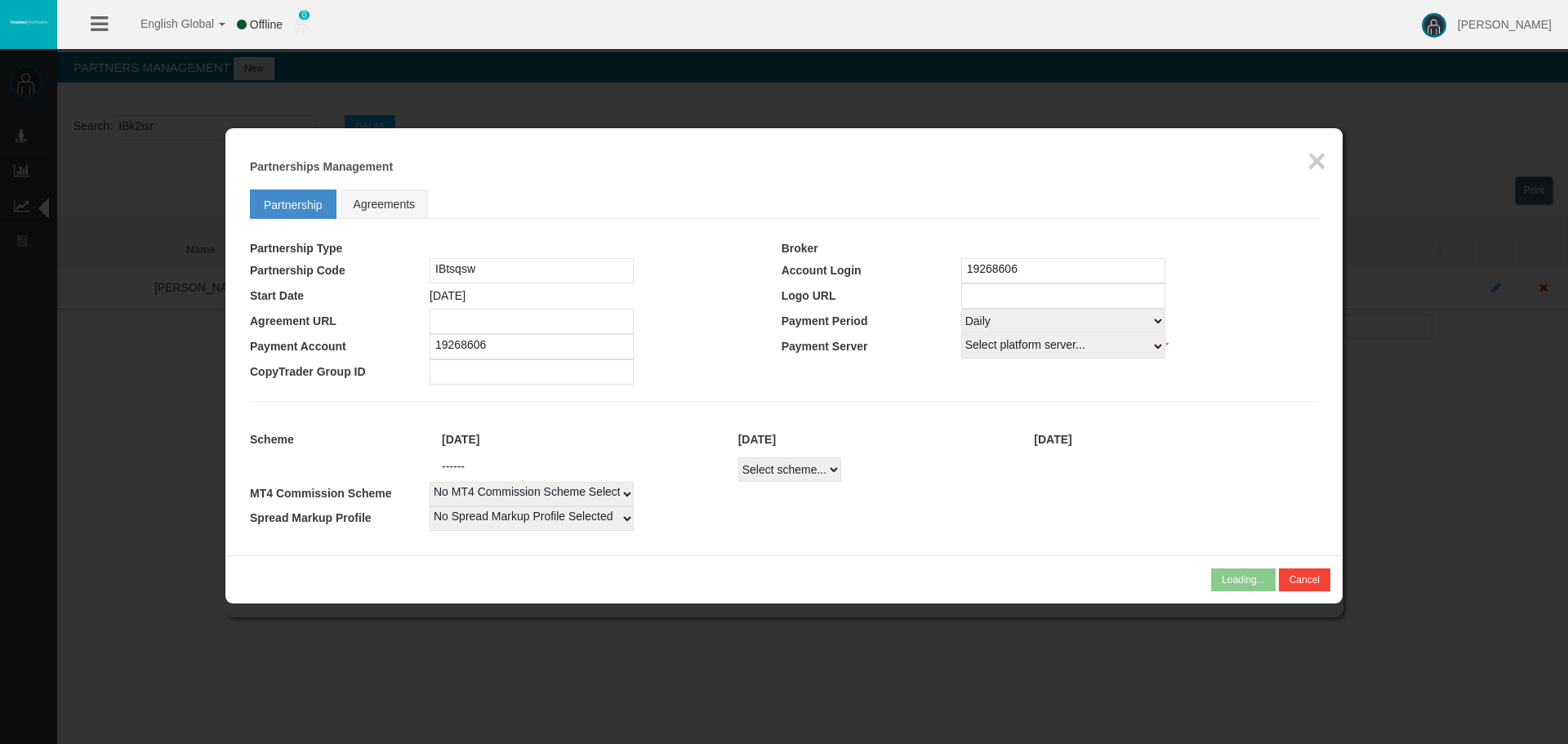
select select
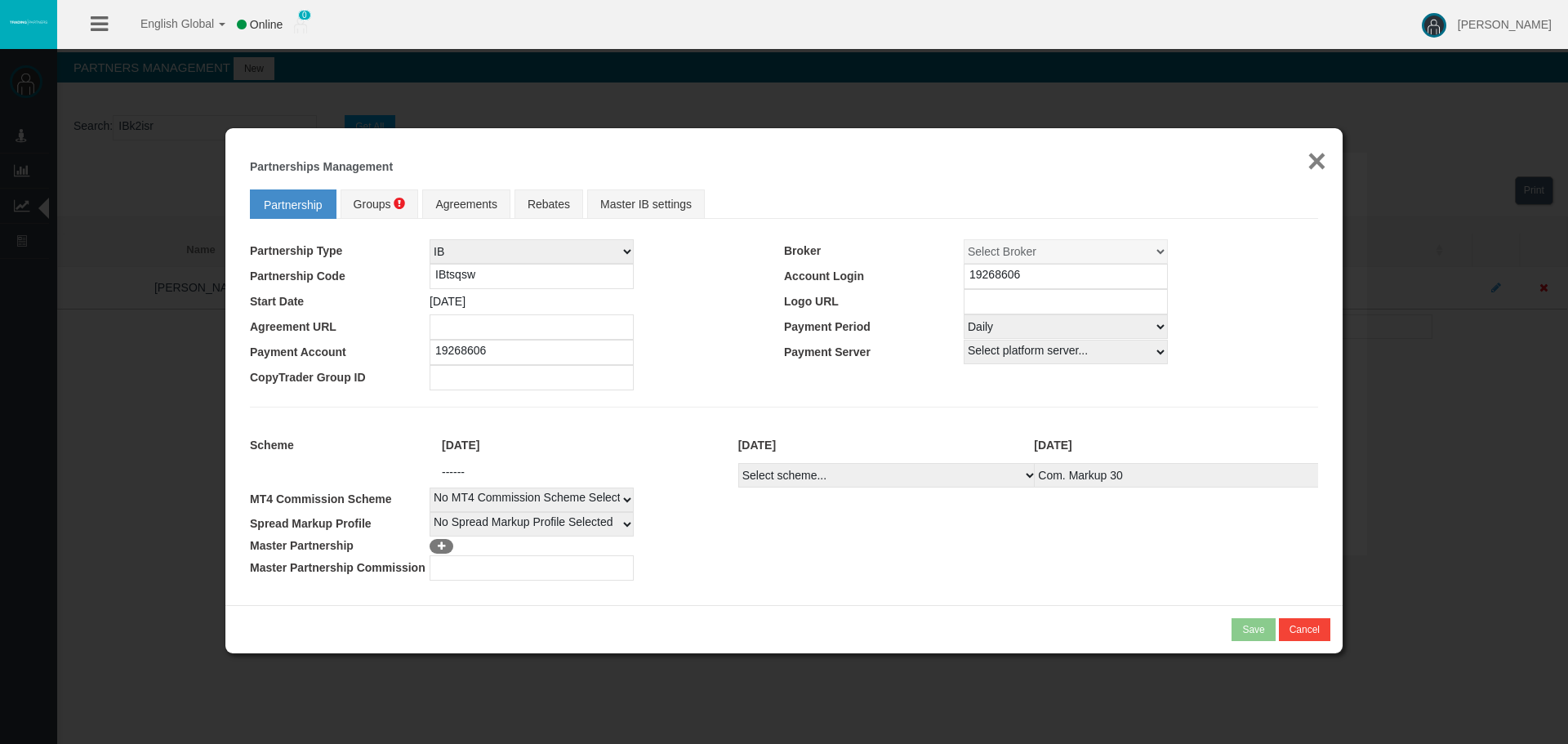
click at [1314, 160] on button "×" at bounding box center [1317, 161] width 18 height 33
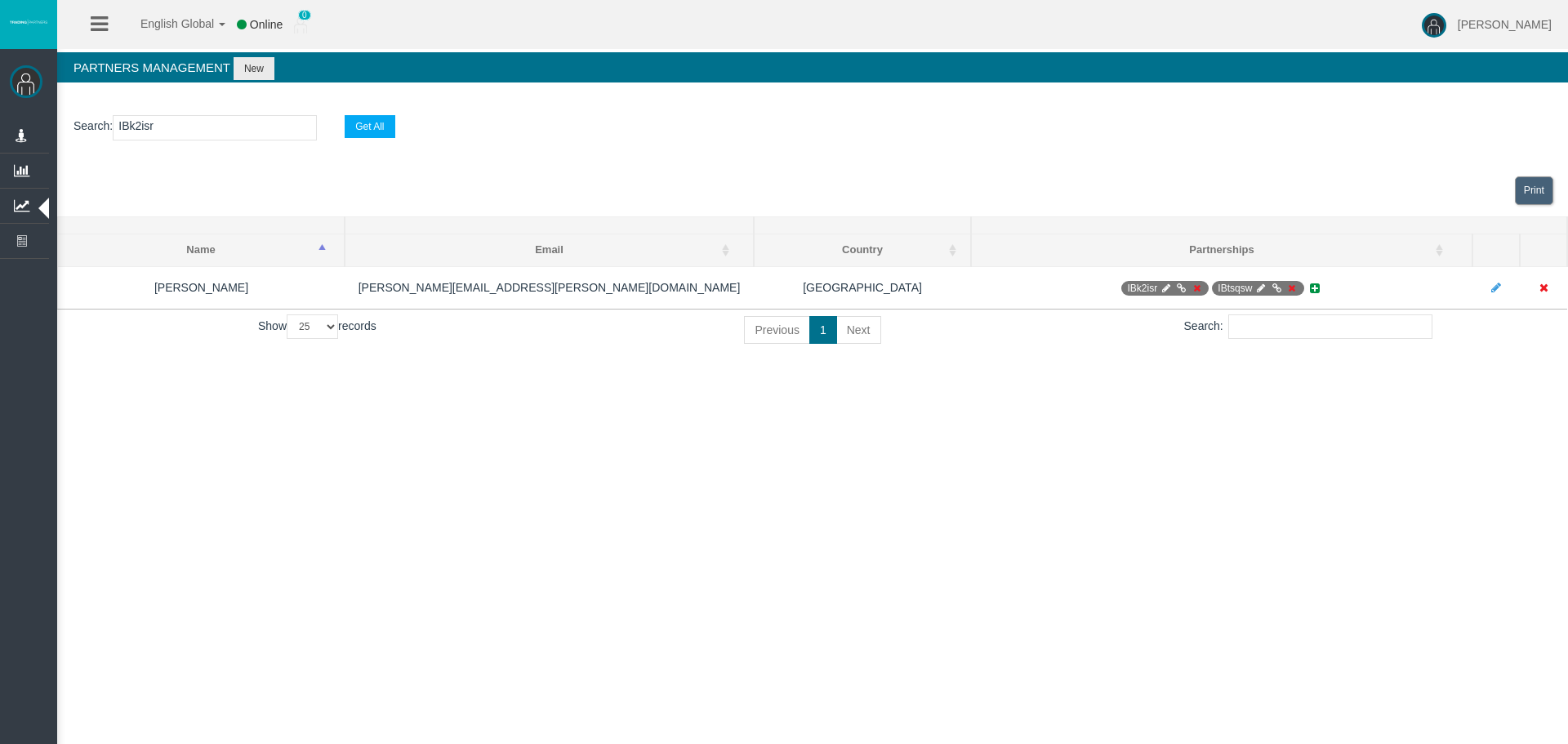
click at [1297, 645] on div "English Global 简体中文 English Global 日本語 한국어 Online 0 [PERSON_NAME] Help Log Out …" at bounding box center [784, 372] width 1568 height 744
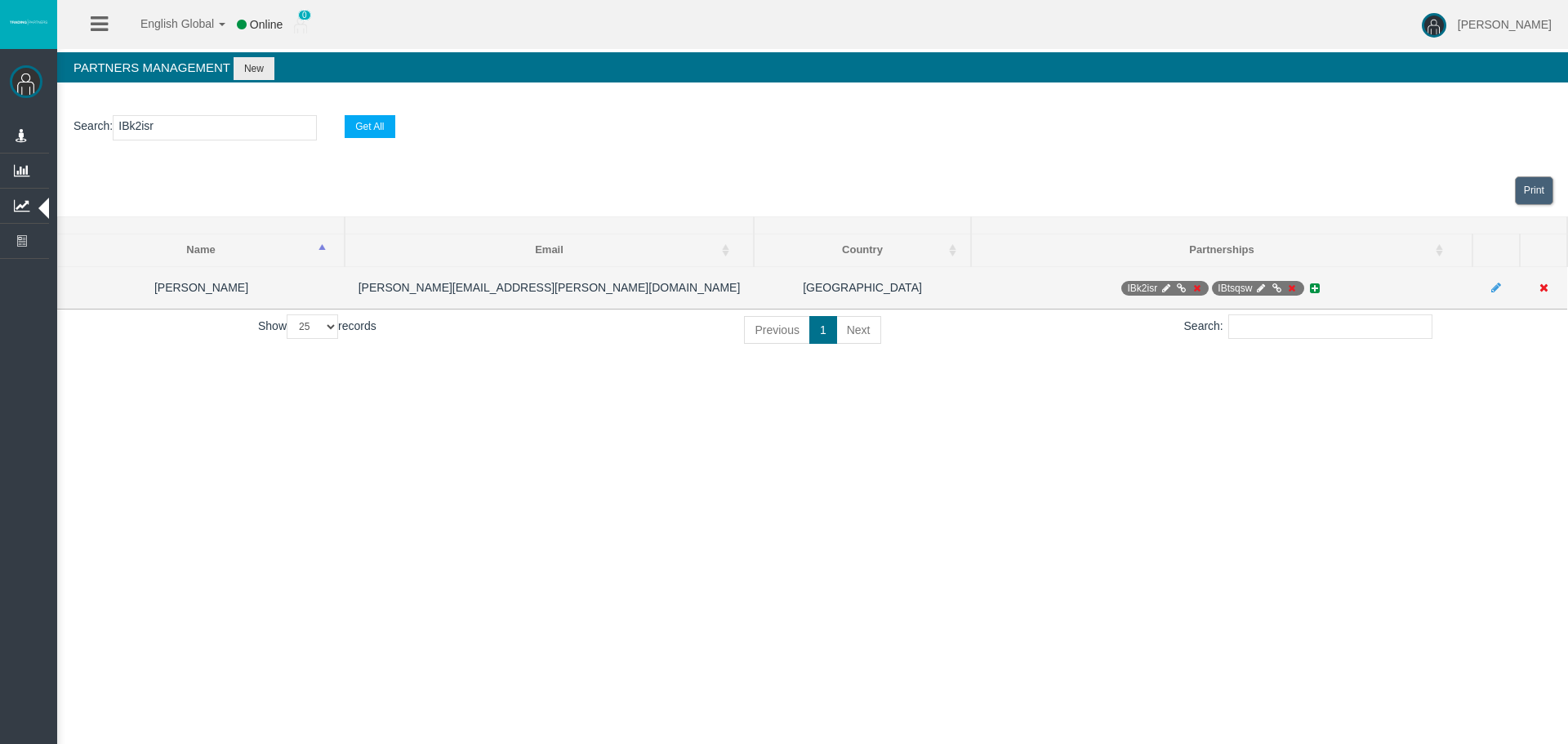
click at [1162, 282] on span "IBk2isr" at bounding box center [1165, 289] width 87 height 15
click at [1162, 286] on icon at bounding box center [1165, 289] width 13 height 10
select select "0"
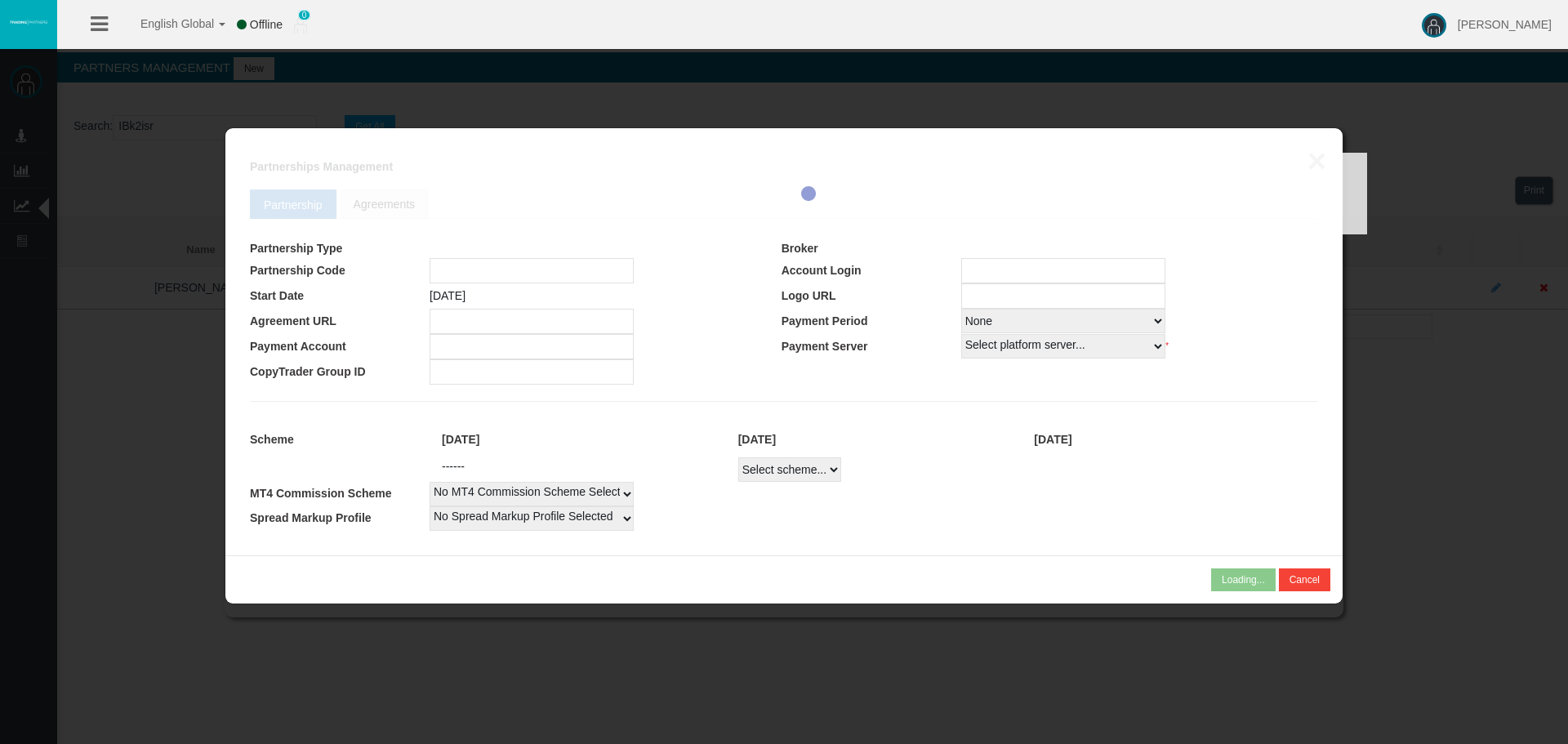
type input "IBk2isr"
type input "19268605"
select select "1"
type input "19268605"
select select "1"
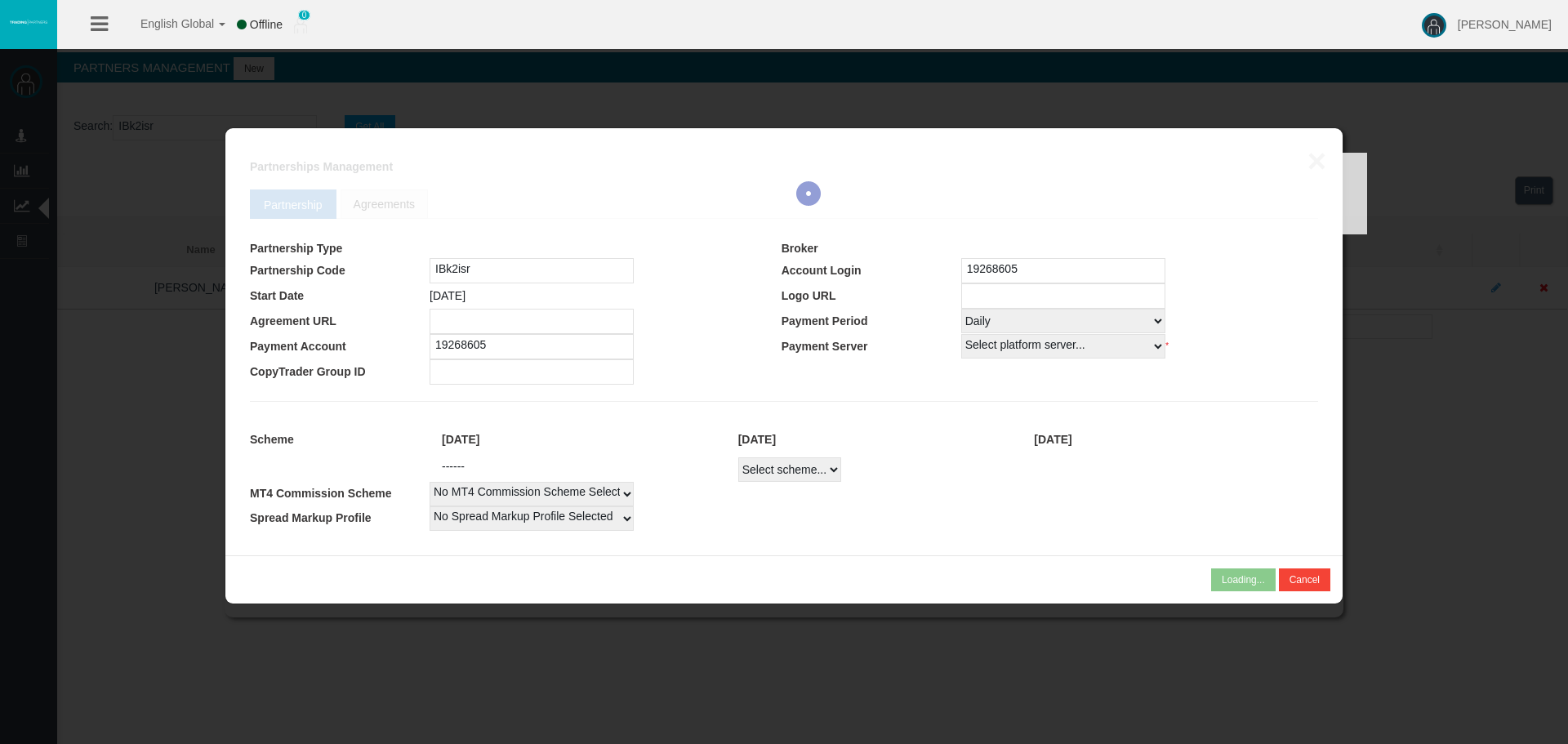
select select
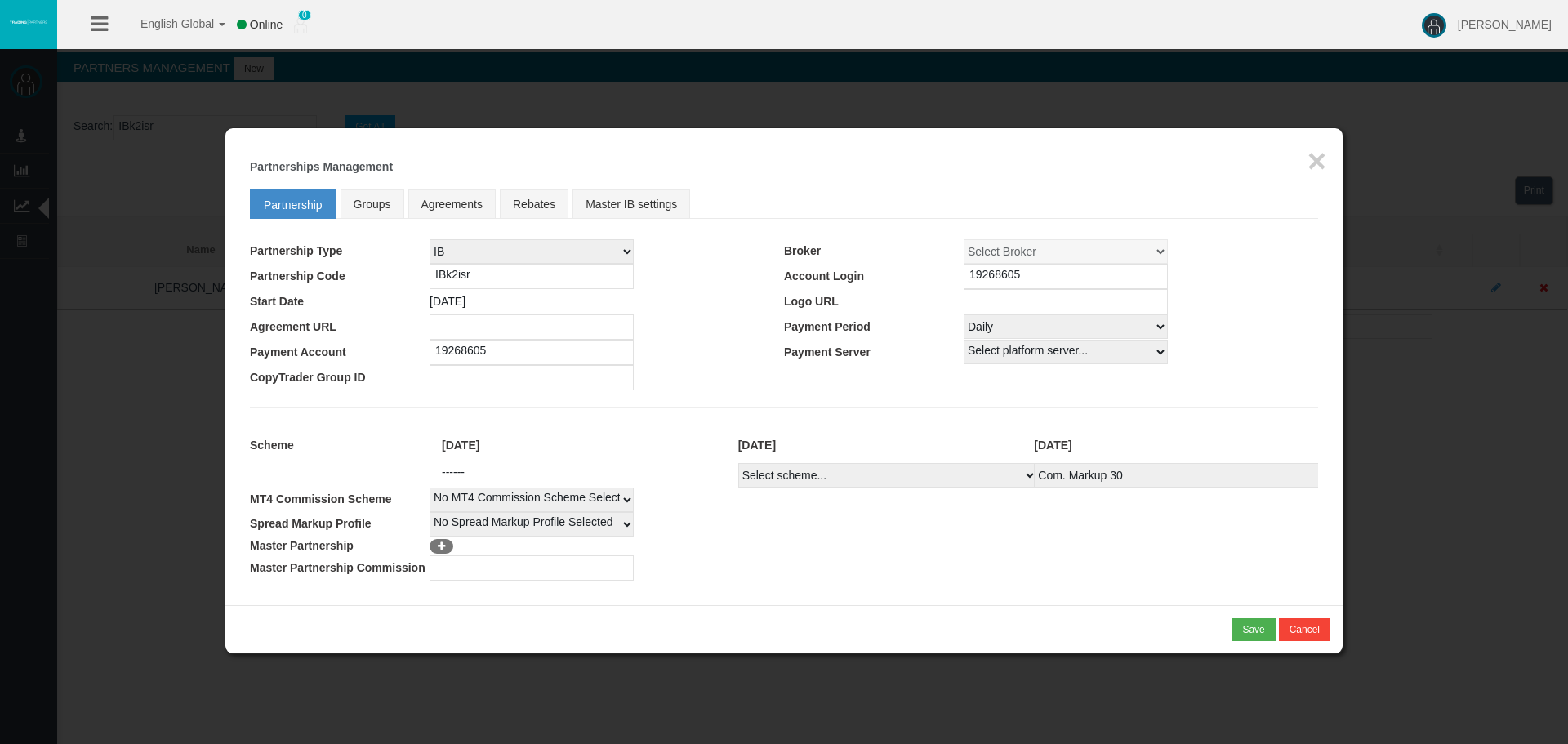
click at [1120, 586] on div "Loading... × Partnerships Management Partnership Groups Agreements Rebates Mast…" at bounding box center [784, 367] width 1118 height 477
click at [396, 213] on link "Groups" at bounding box center [373, 203] width 64 height 29
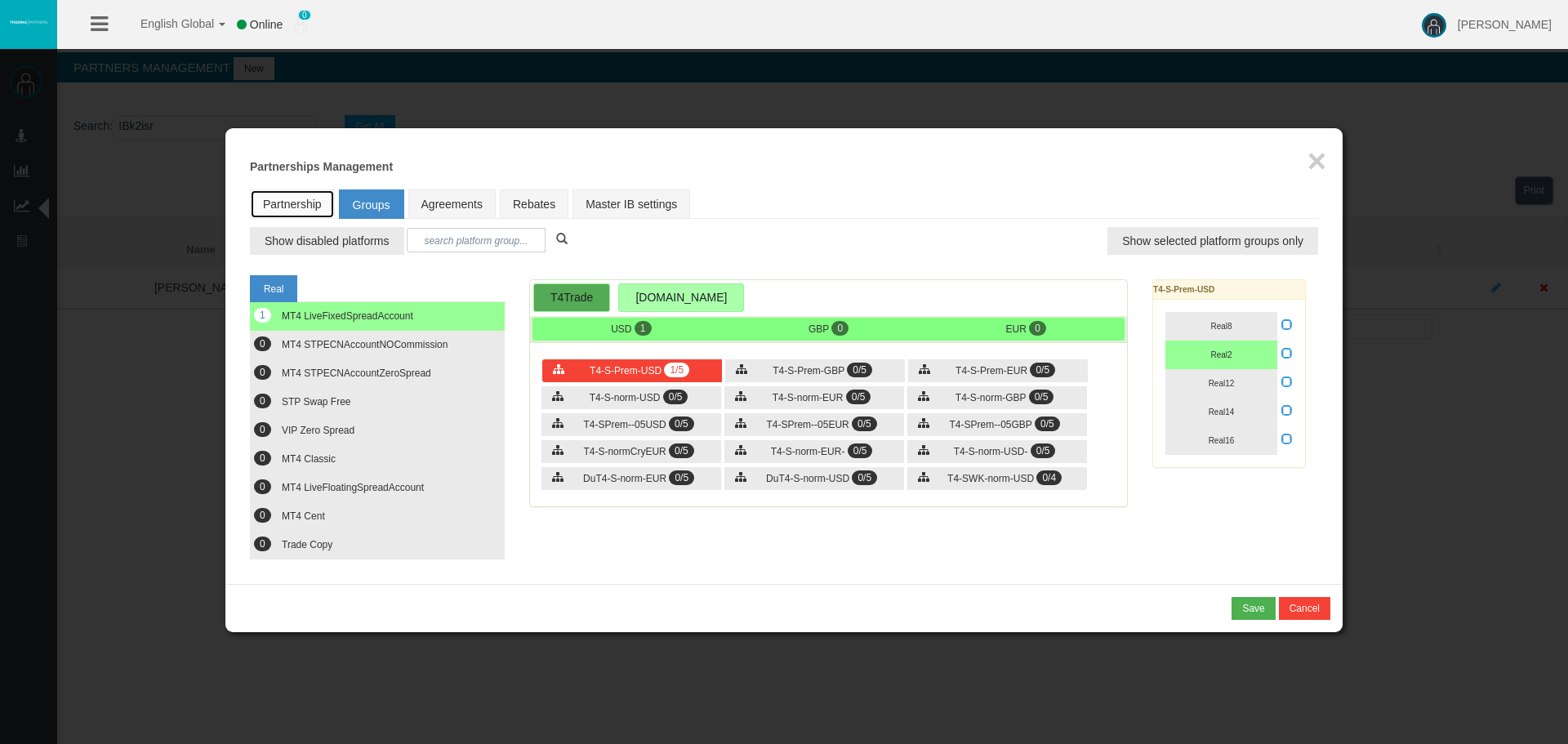
click at [314, 211] on link "Partnership" at bounding box center [292, 203] width 85 height 29
select select "1"
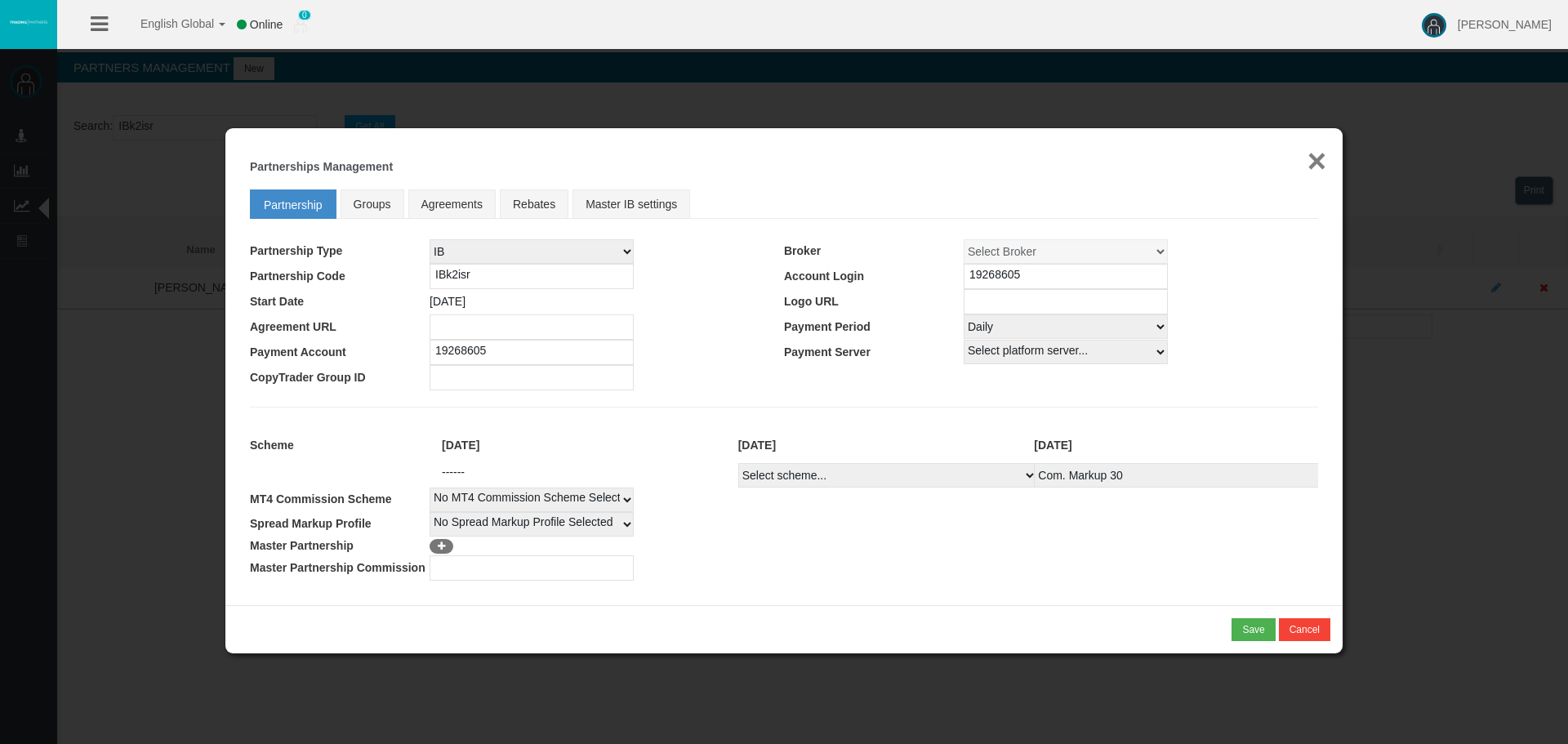
click at [1314, 164] on button "×" at bounding box center [1317, 161] width 18 height 33
